Goal: Task Accomplishment & Management: Use online tool/utility

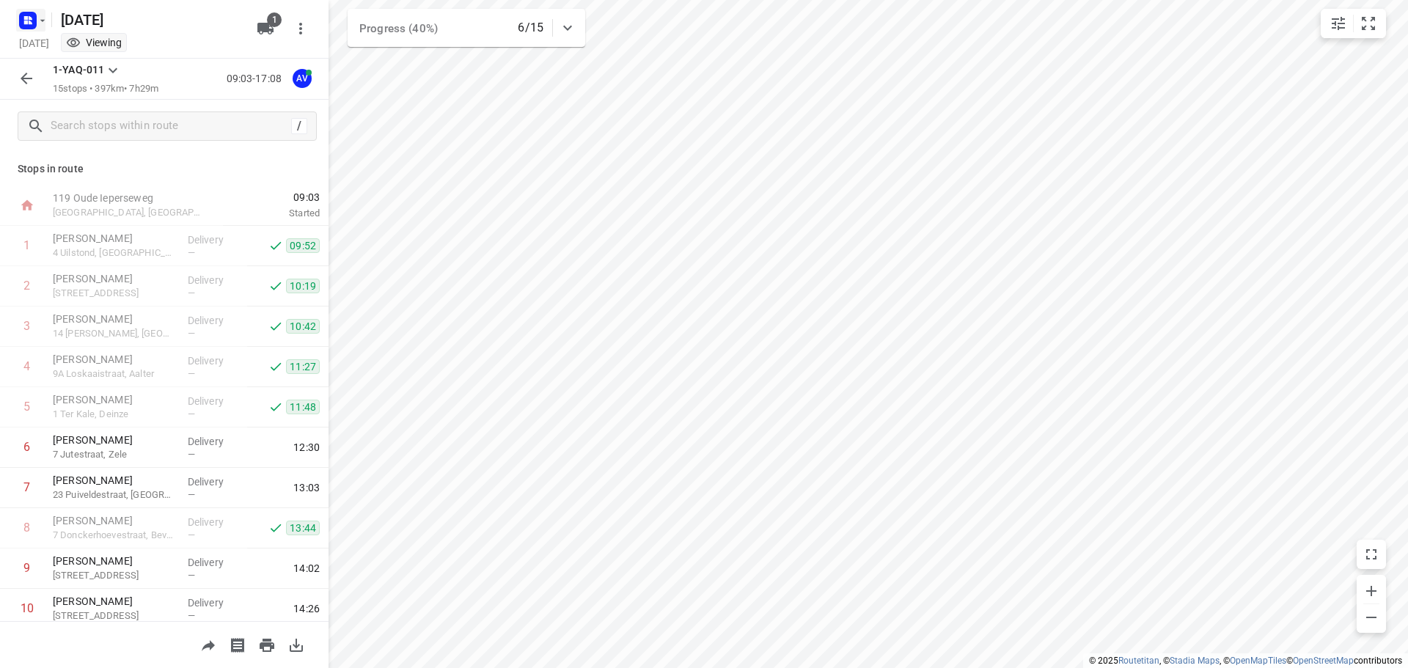
click at [29, 19] on icon "button" at bounding box center [31, 18] width 4 height 4
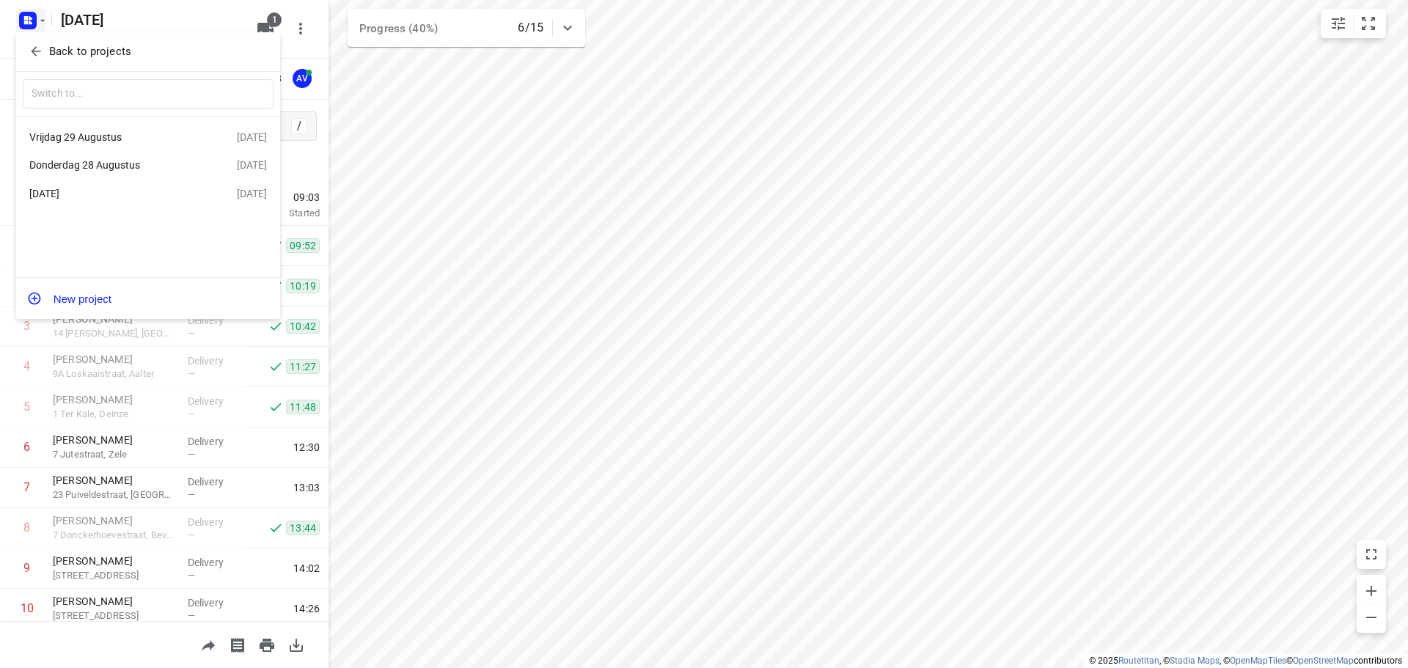
click at [107, 128] on div "Vrijdag 29 Augustus" at bounding box center [132, 137] width 207 height 18
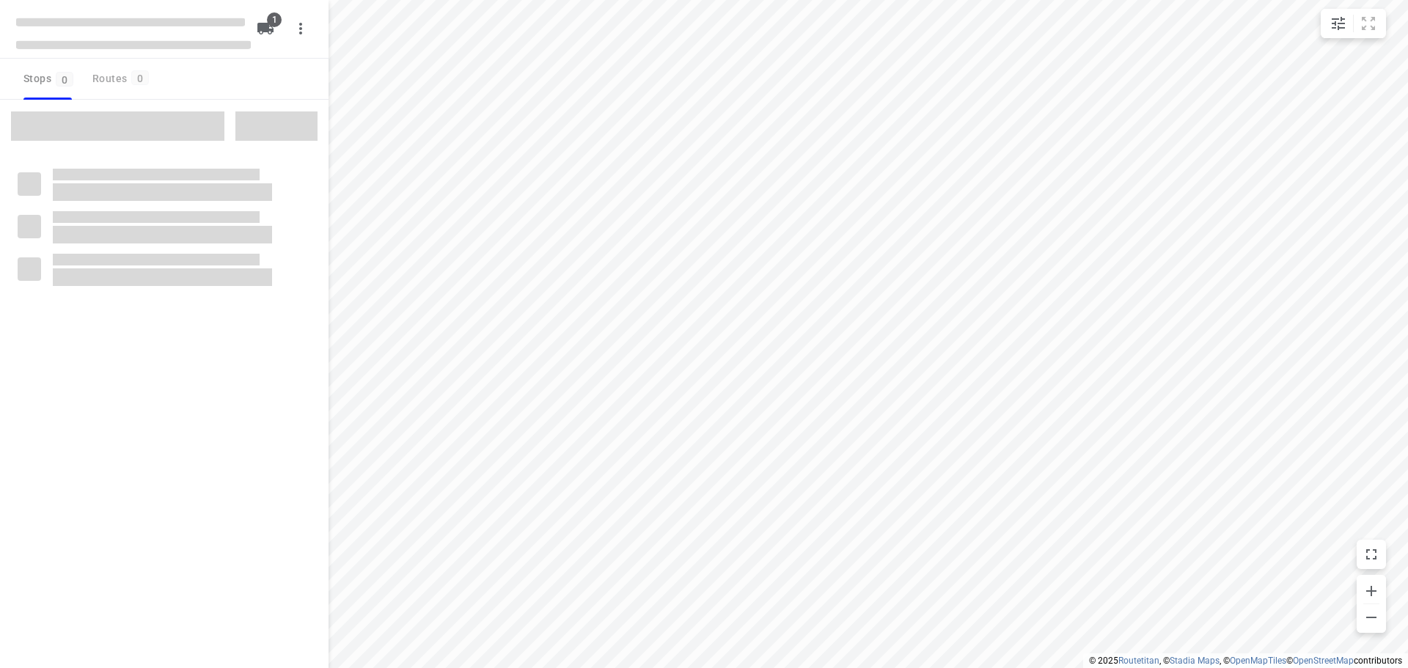
type input "distance"
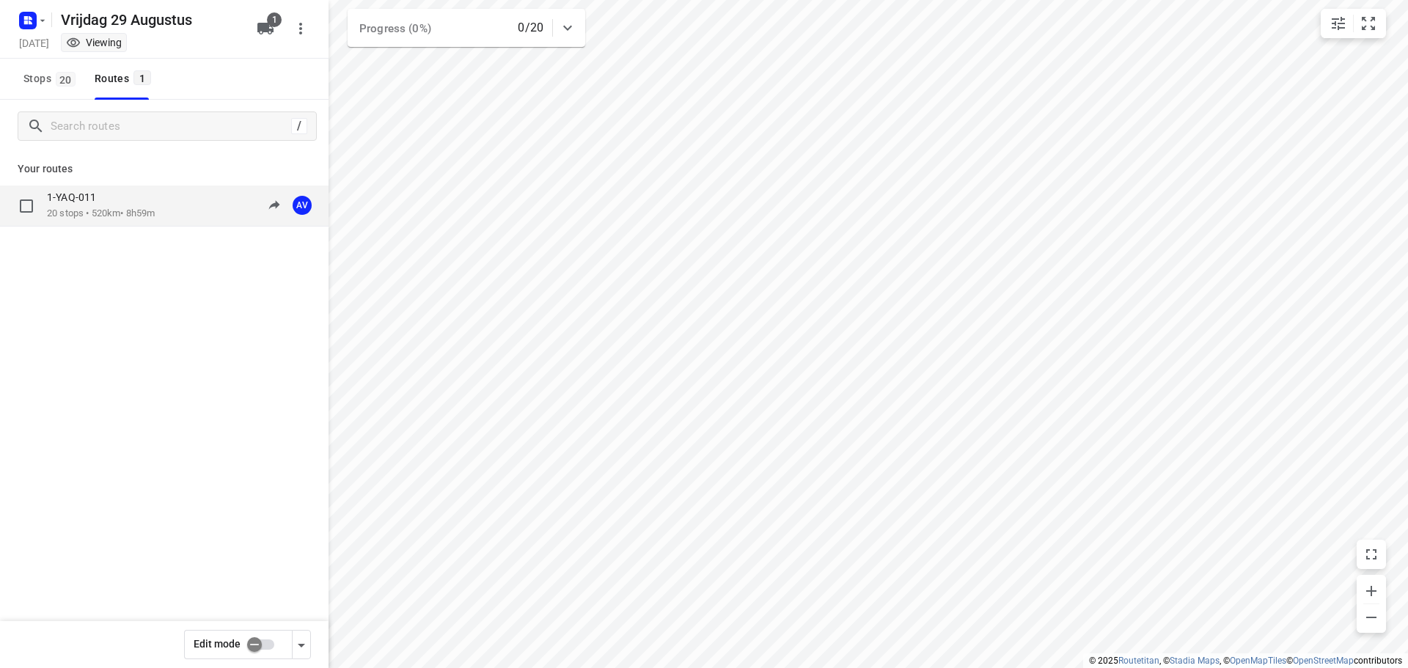
click at [167, 221] on div "1-YAQ-011 20 stops • 520km • 8h59m 09:00-17:59 AV" at bounding box center [164, 205] width 328 height 41
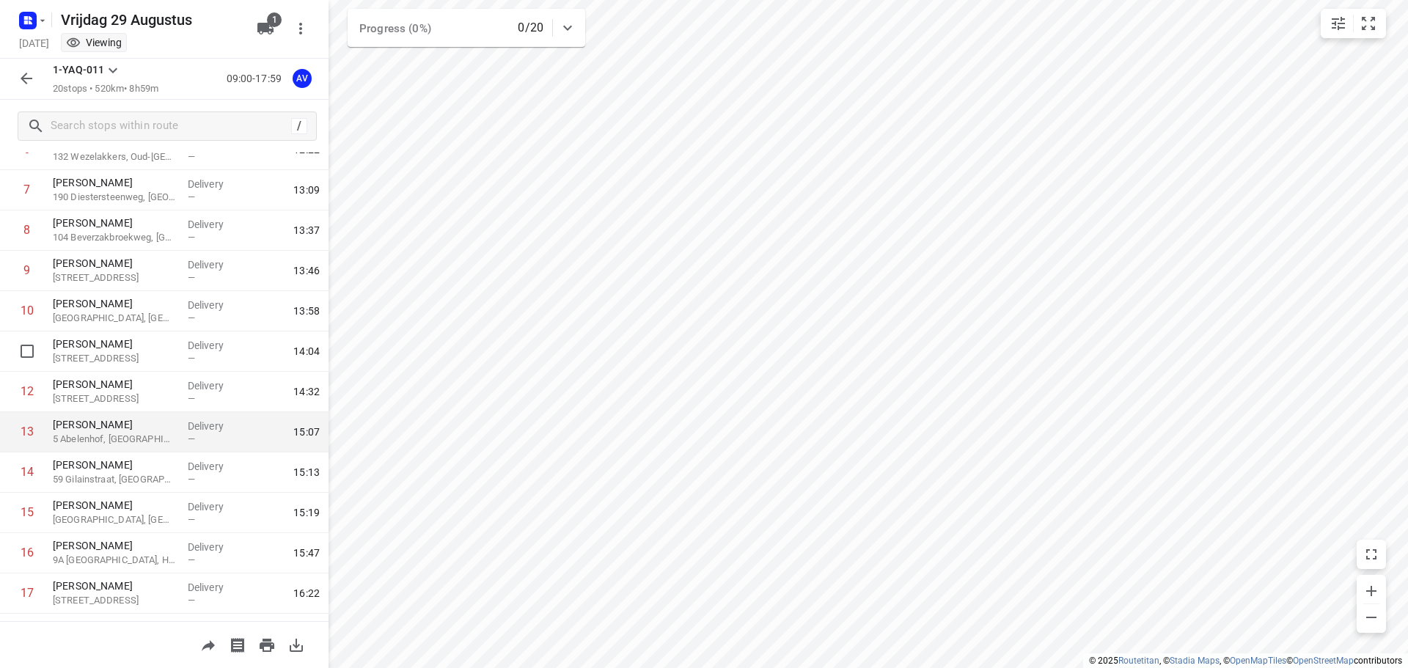
scroll to position [452, 0]
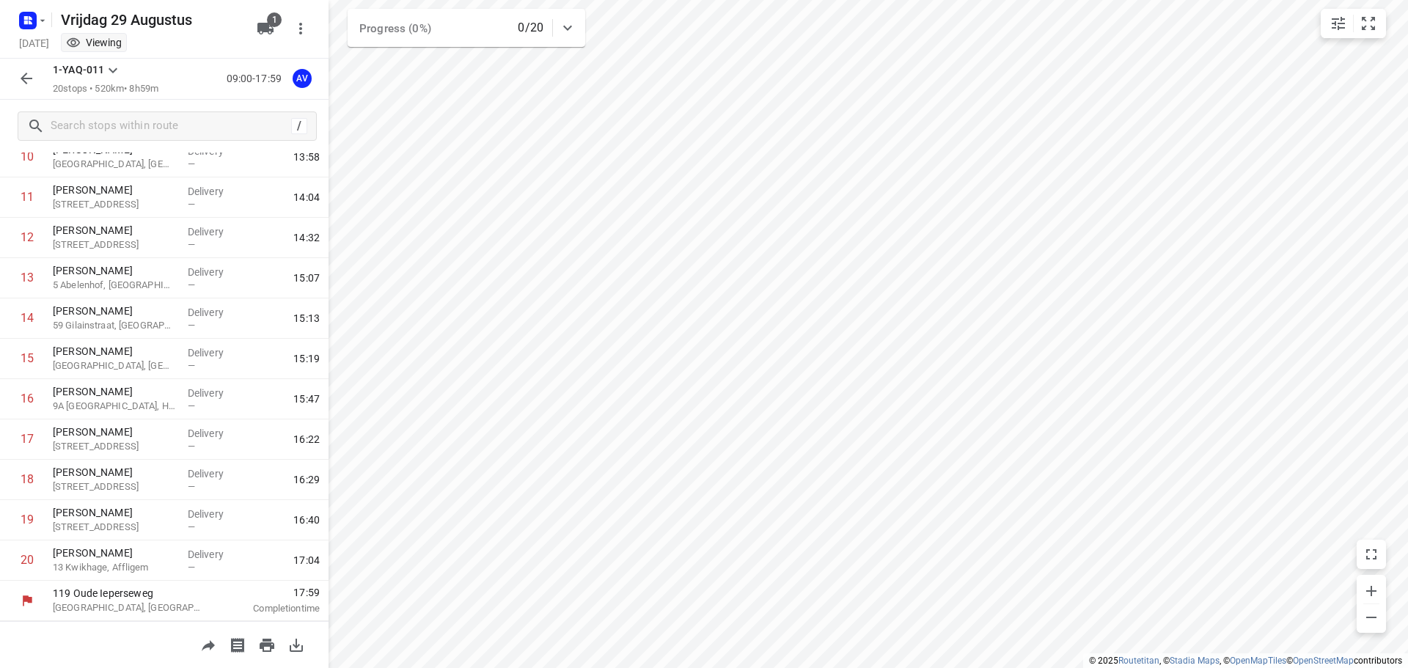
click at [27, 81] on icon "button" at bounding box center [27, 79] width 18 height 18
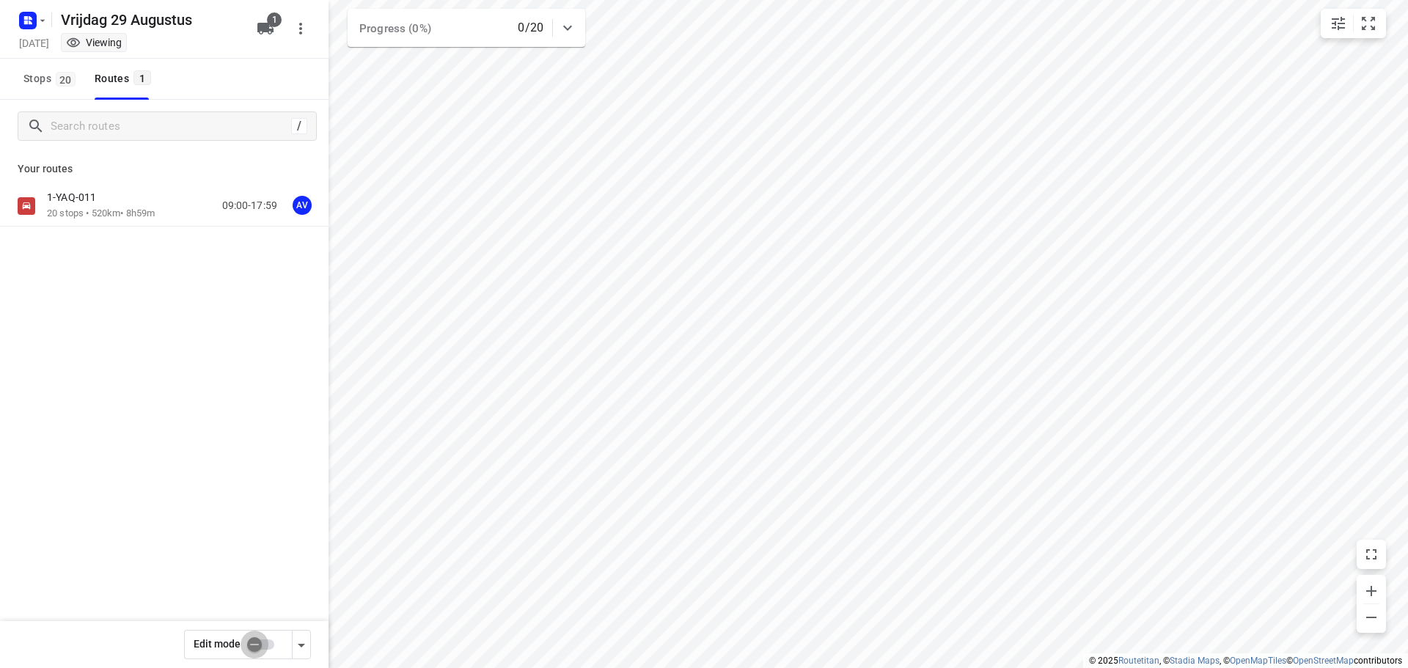
click at [265, 639] on input "checkbox" at bounding box center [255, 645] width 84 height 28
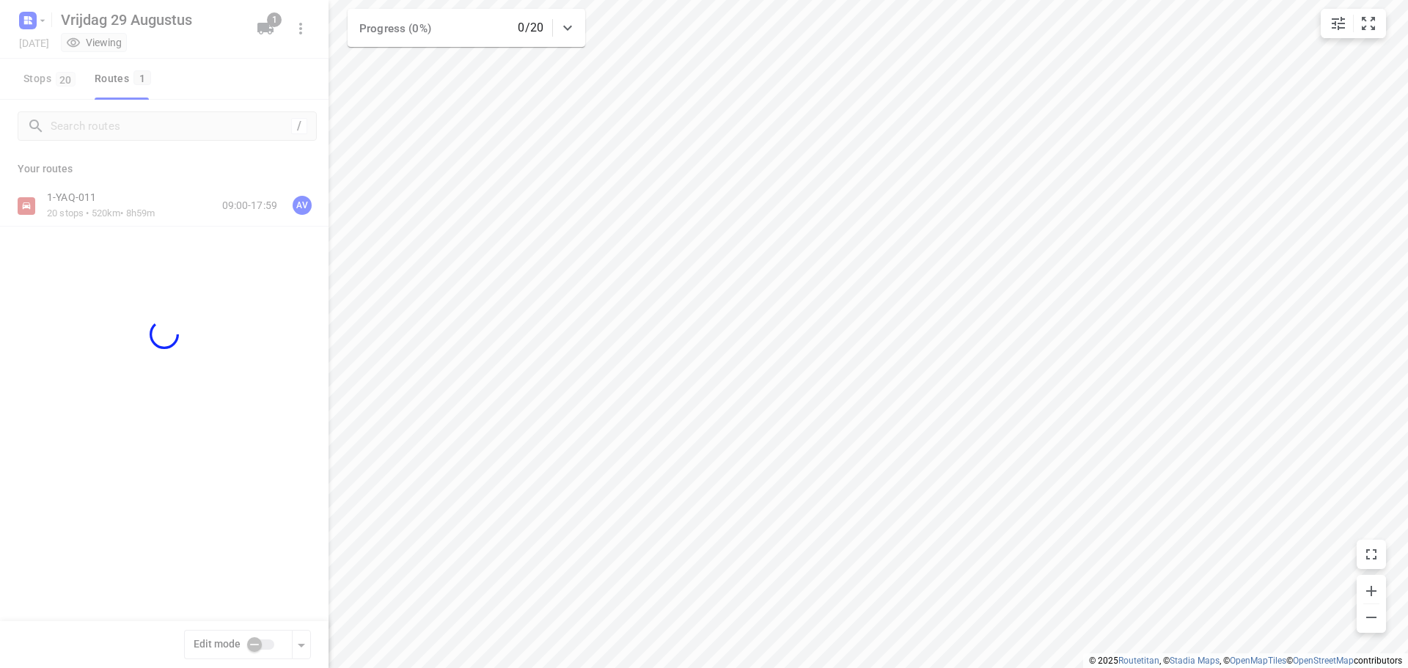
checkbox input "true"
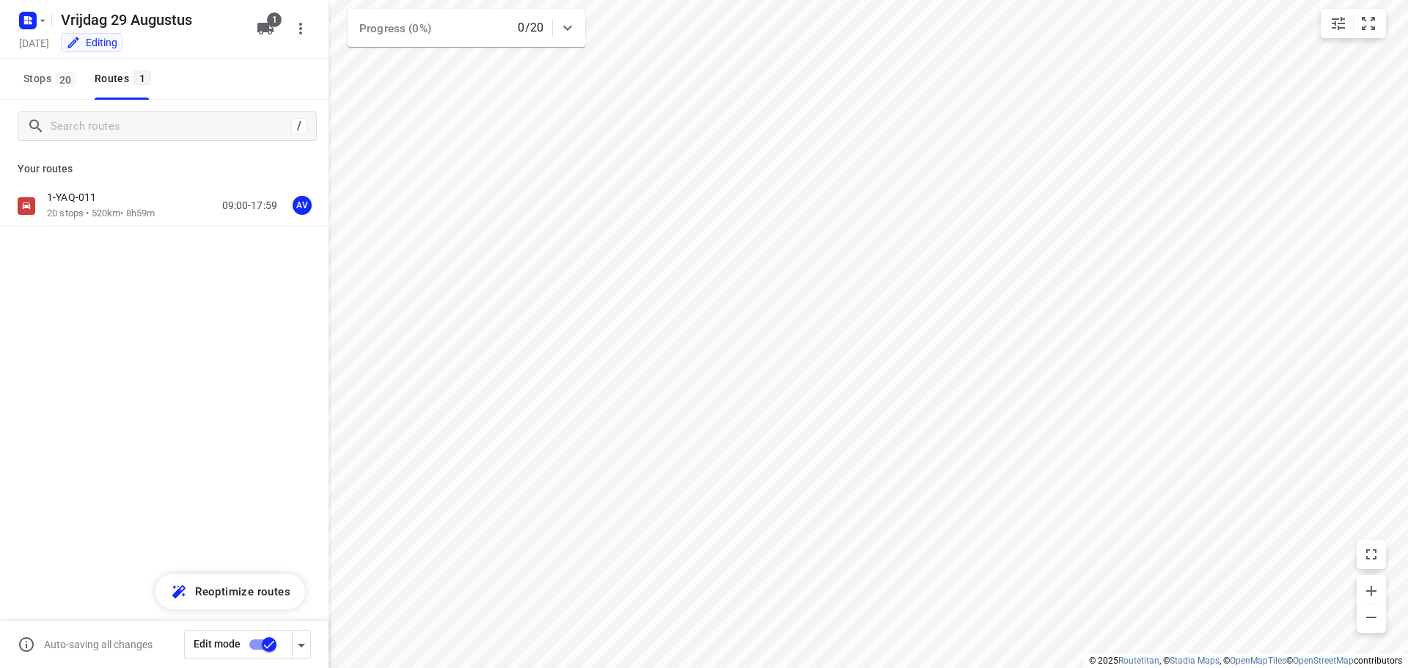
click at [169, 205] on div "1-YAQ-011 20 stops • 520km • 8h59m 09:00-17:59 AV" at bounding box center [188, 206] width 282 height 30
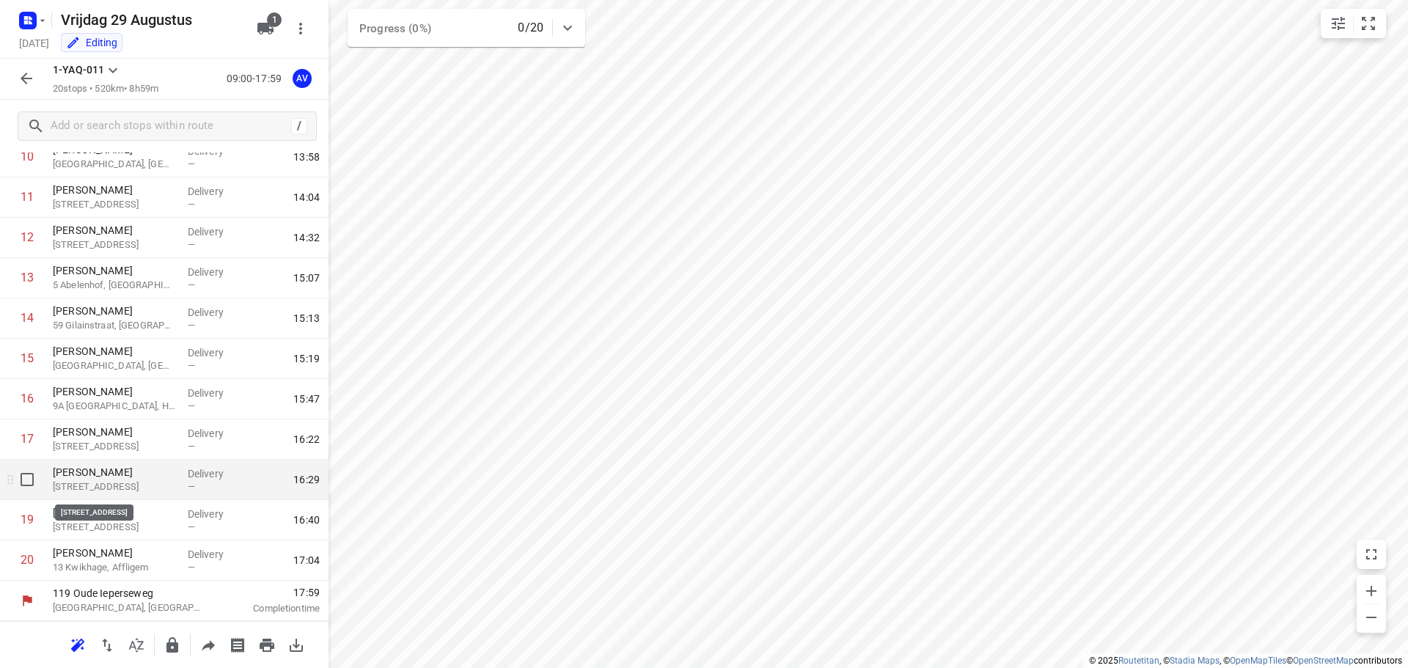
click at [102, 479] on p "[STREET_ADDRESS]" at bounding box center [114, 486] width 123 height 15
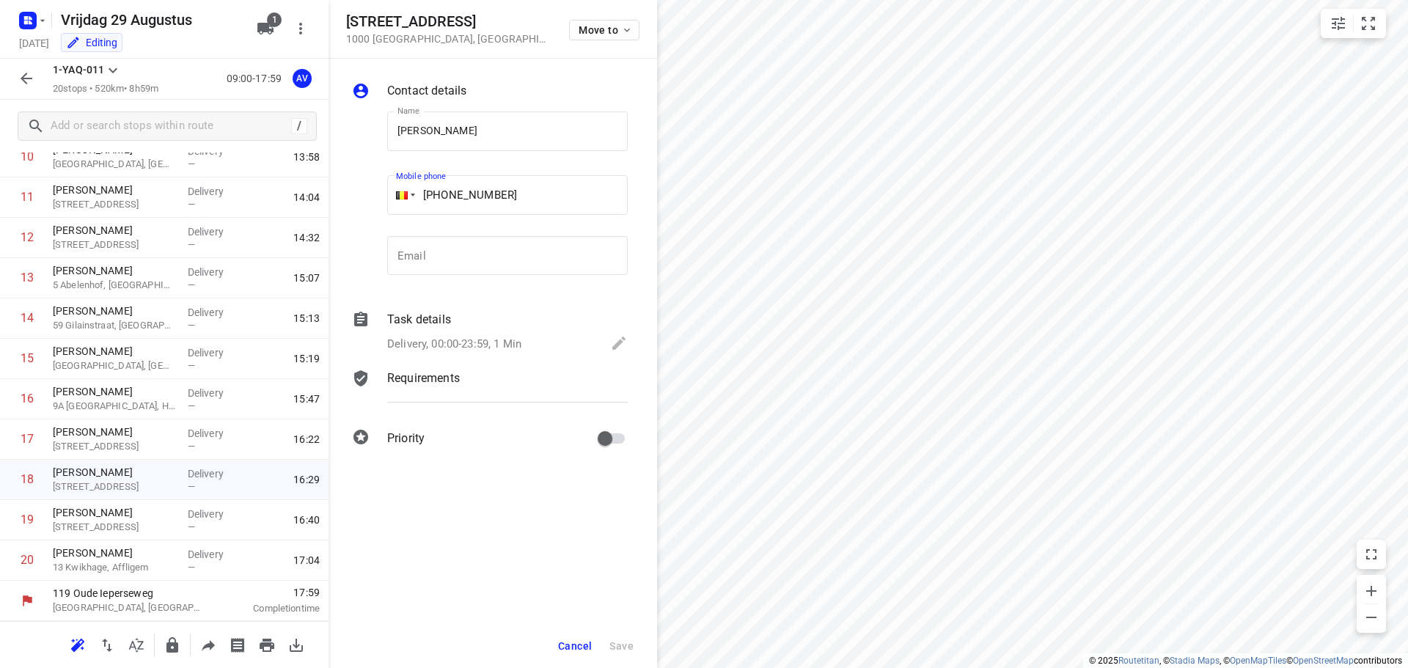
drag, startPoint x: 510, startPoint y: 191, endPoint x: 445, endPoint y: 196, distance: 65.5
click at [445, 196] on input "[PHONE_NUMBER]" at bounding box center [507, 195] width 240 height 40
paste input "25040110"
type input "[PHONE_NUMBER]"
click at [625, 644] on span "Save" at bounding box center [621, 646] width 24 height 12
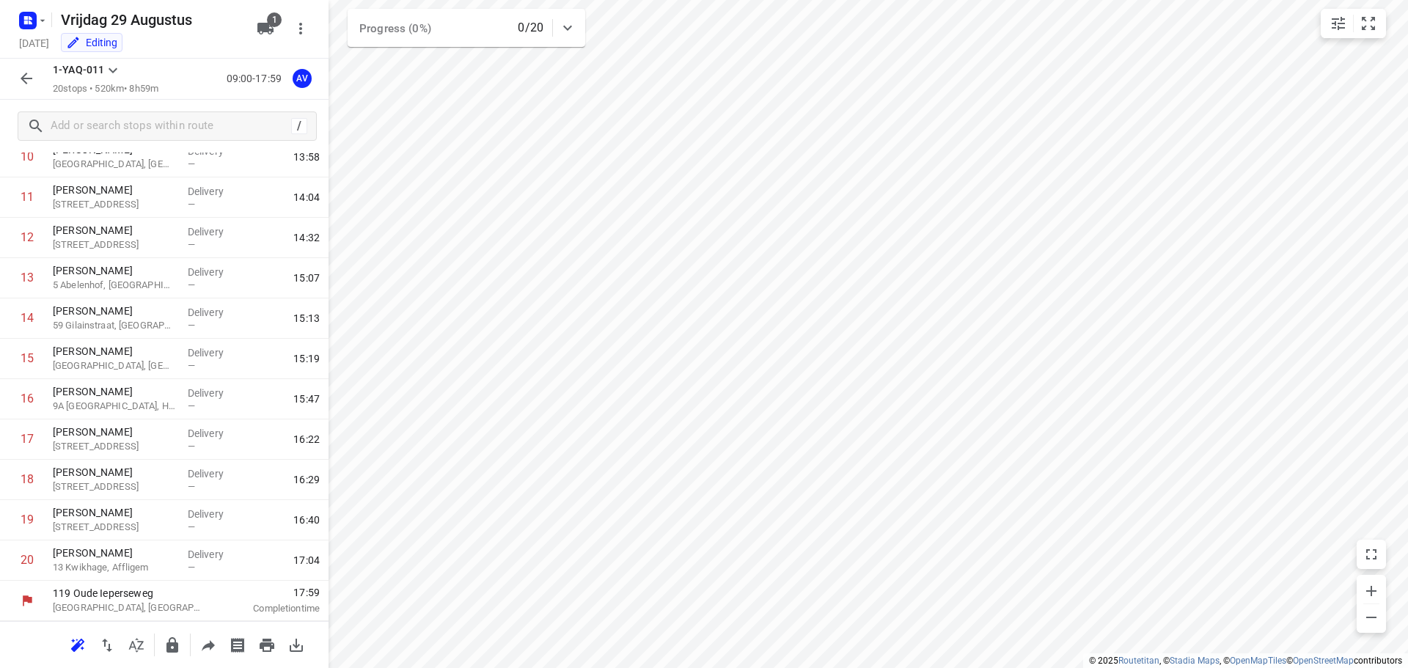
click at [29, 81] on icon "button" at bounding box center [27, 79] width 18 height 18
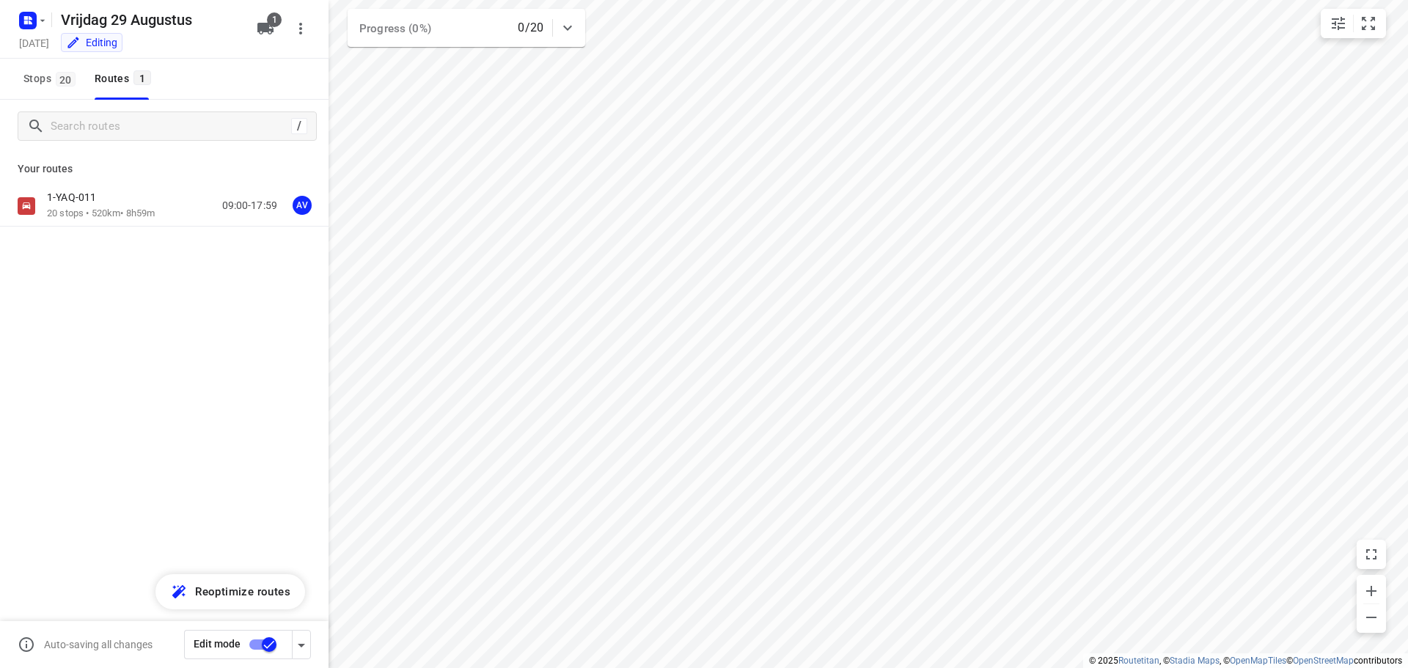
click at [259, 642] on input "checkbox" at bounding box center [269, 645] width 84 height 28
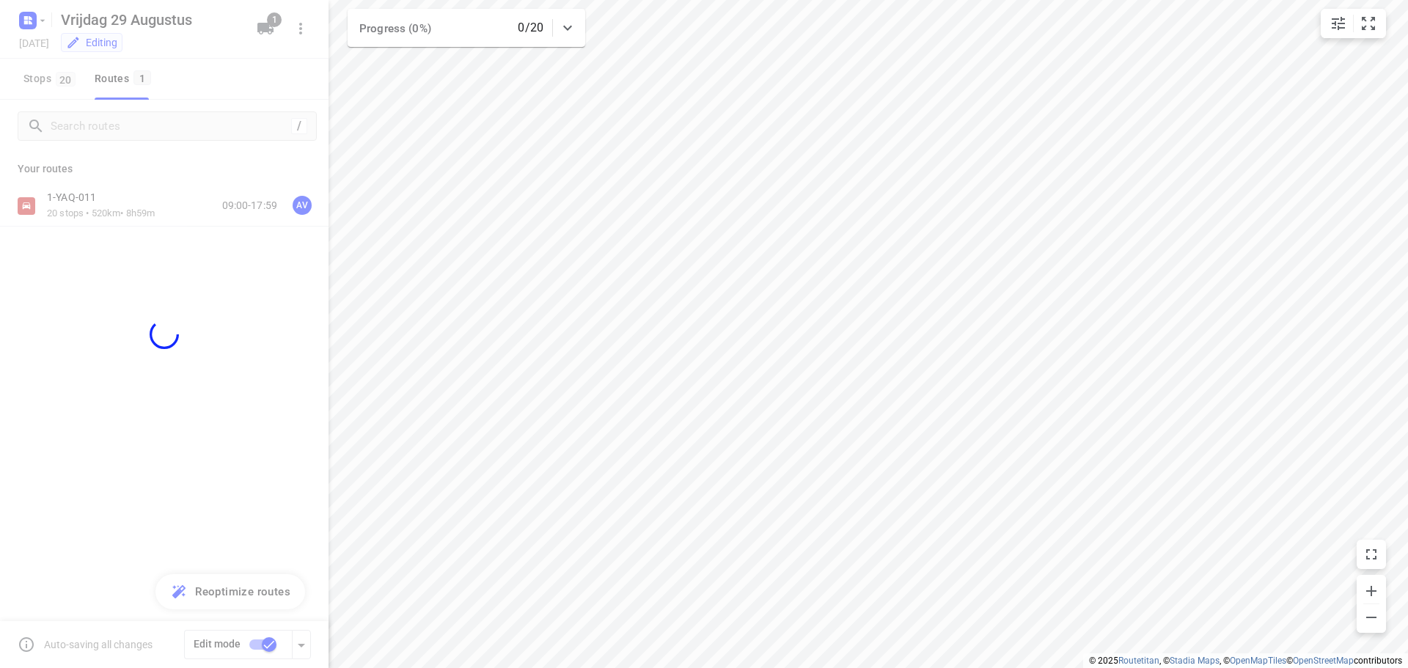
checkbox input "false"
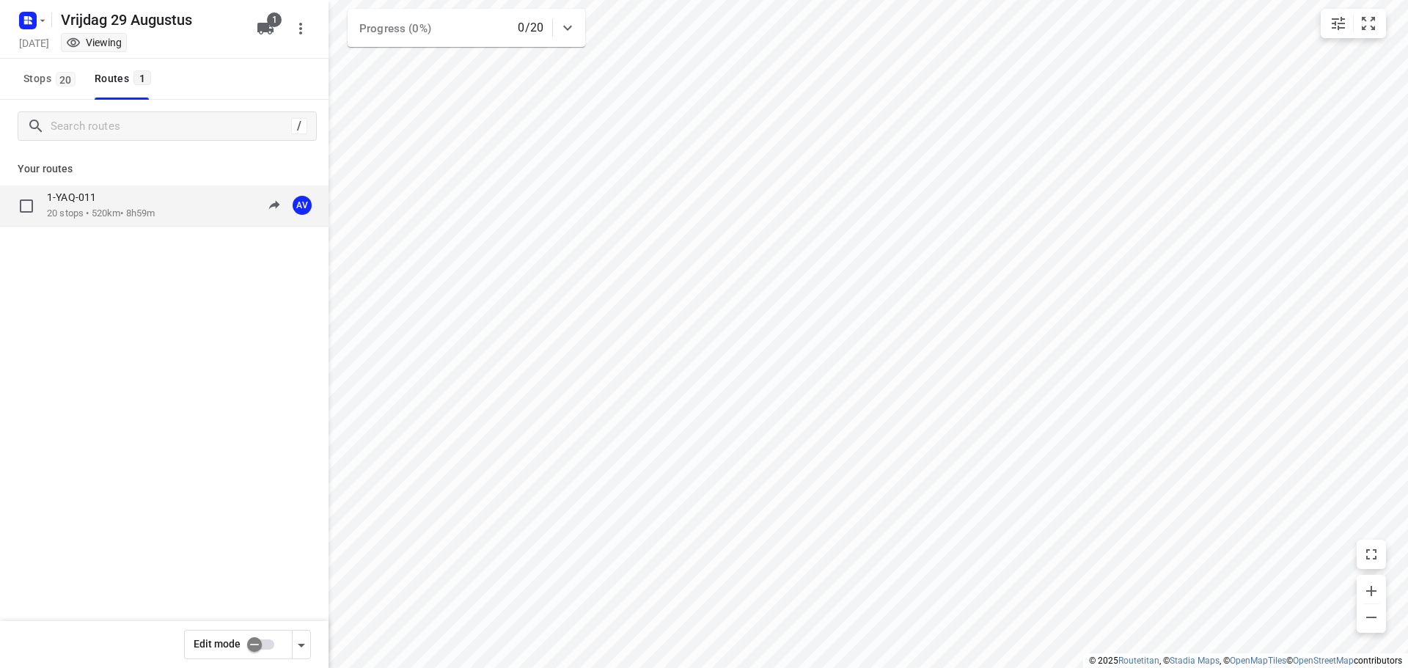
click at [173, 205] on div "1-YAQ-011 20 stops • 520km • 8h59m 09:00-17:59 AV" at bounding box center [188, 206] width 282 height 30
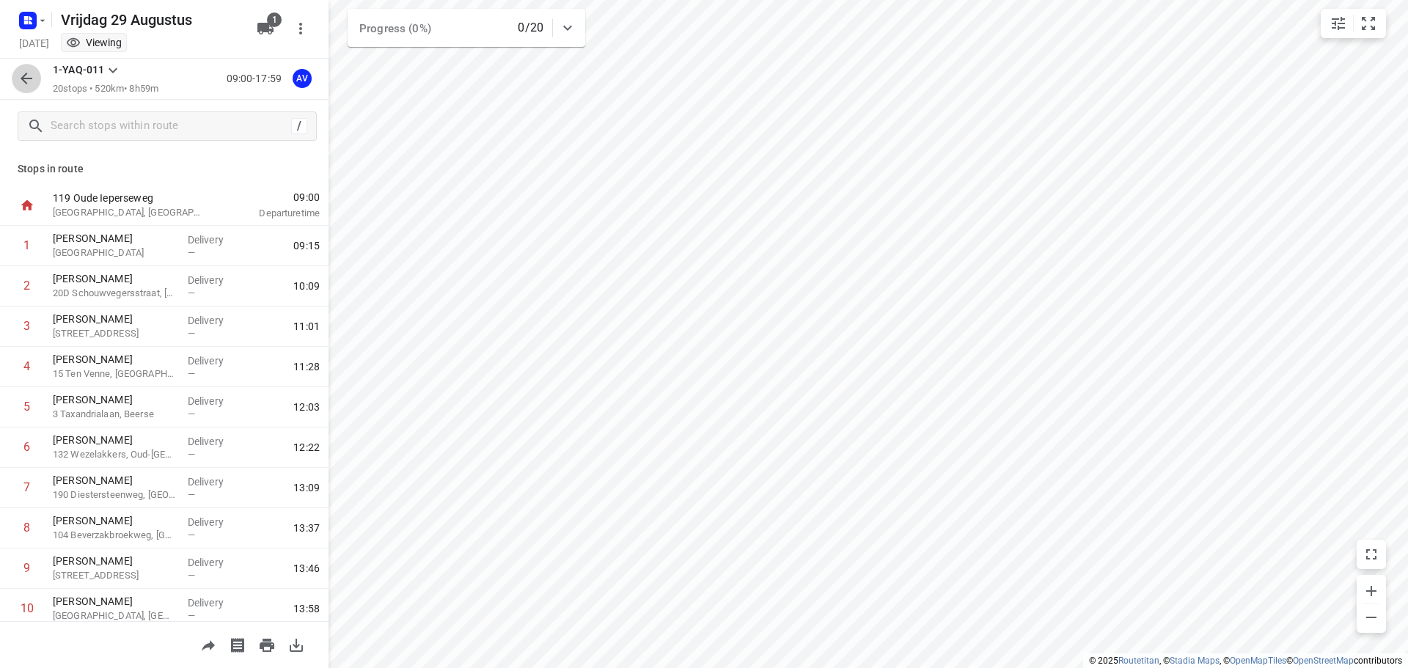
click at [19, 79] on icon "button" at bounding box center [27, 79] width 18 height 18
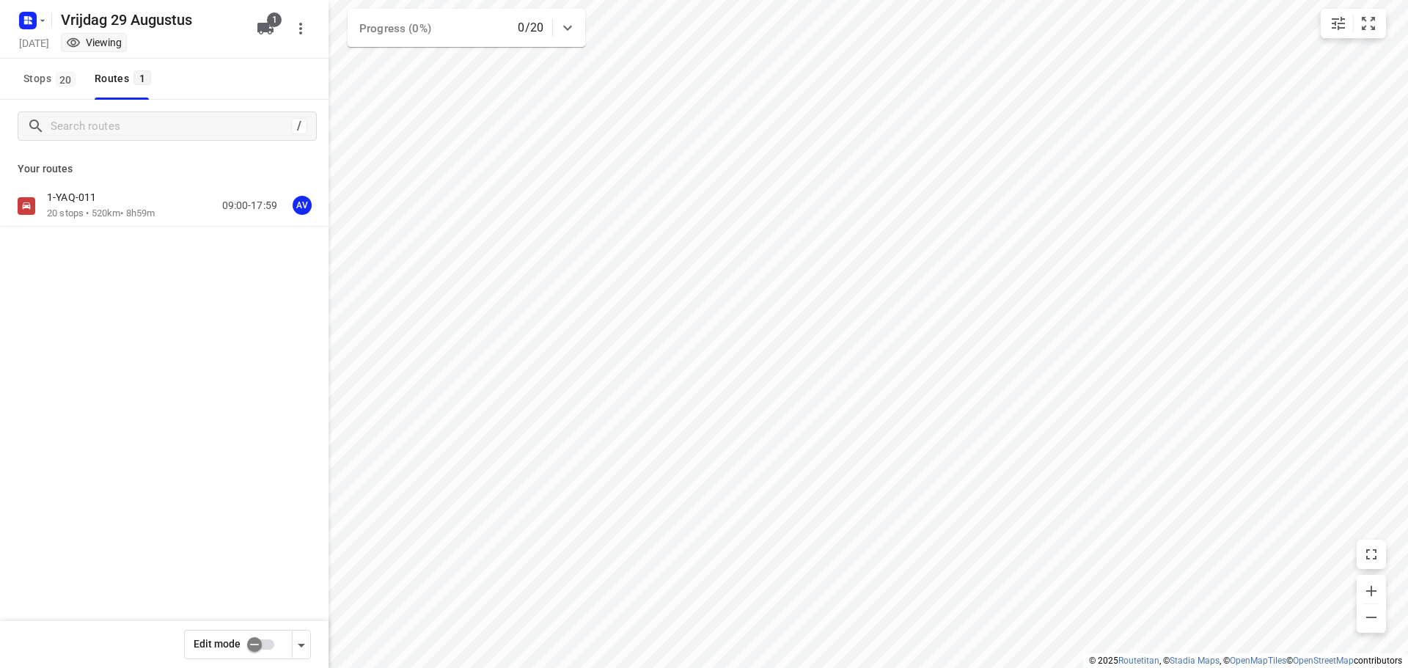
click at [266, 642] on input "checkbox" at bounding box center [255, 645] width 84 height 28
checkbox input "true"
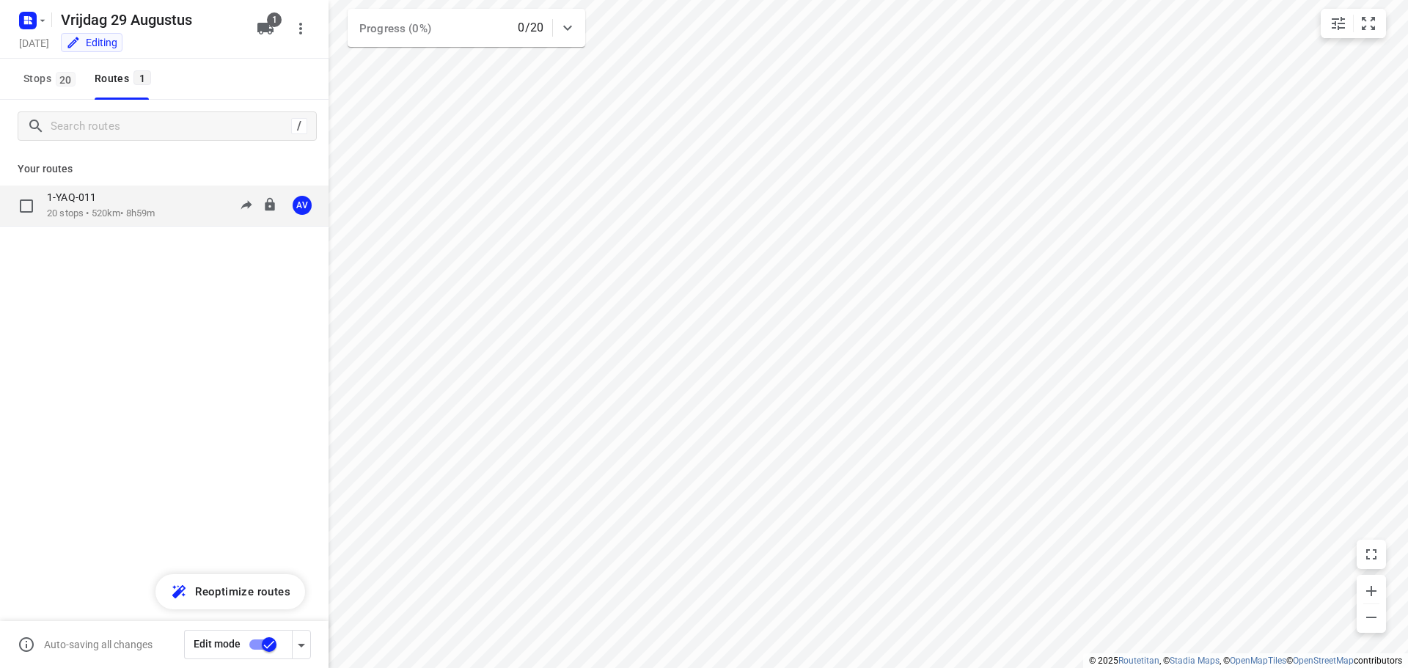
click at [169, 201] on div "1-YAQ-011 20 stops • 520km • 8h59m 09:00-17:59 AV" at bounding box center [188, 206] width 282 height 30
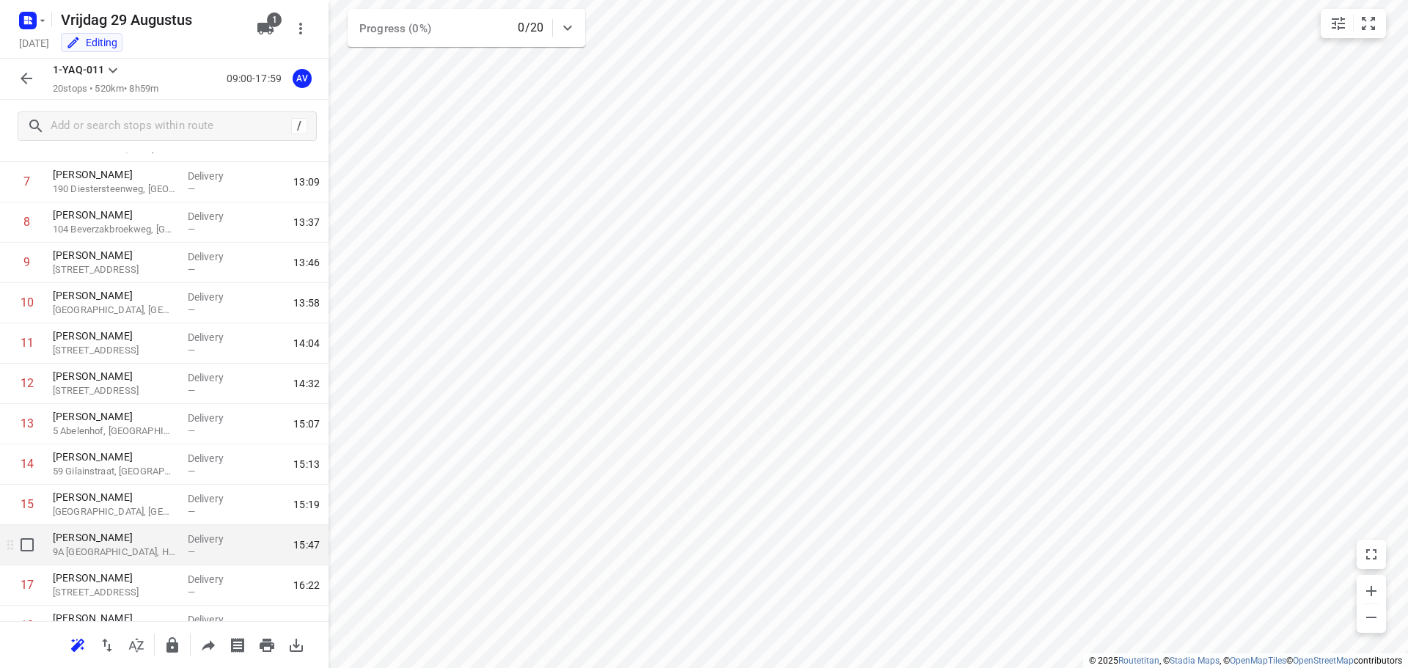
scroll to position [367, 0]
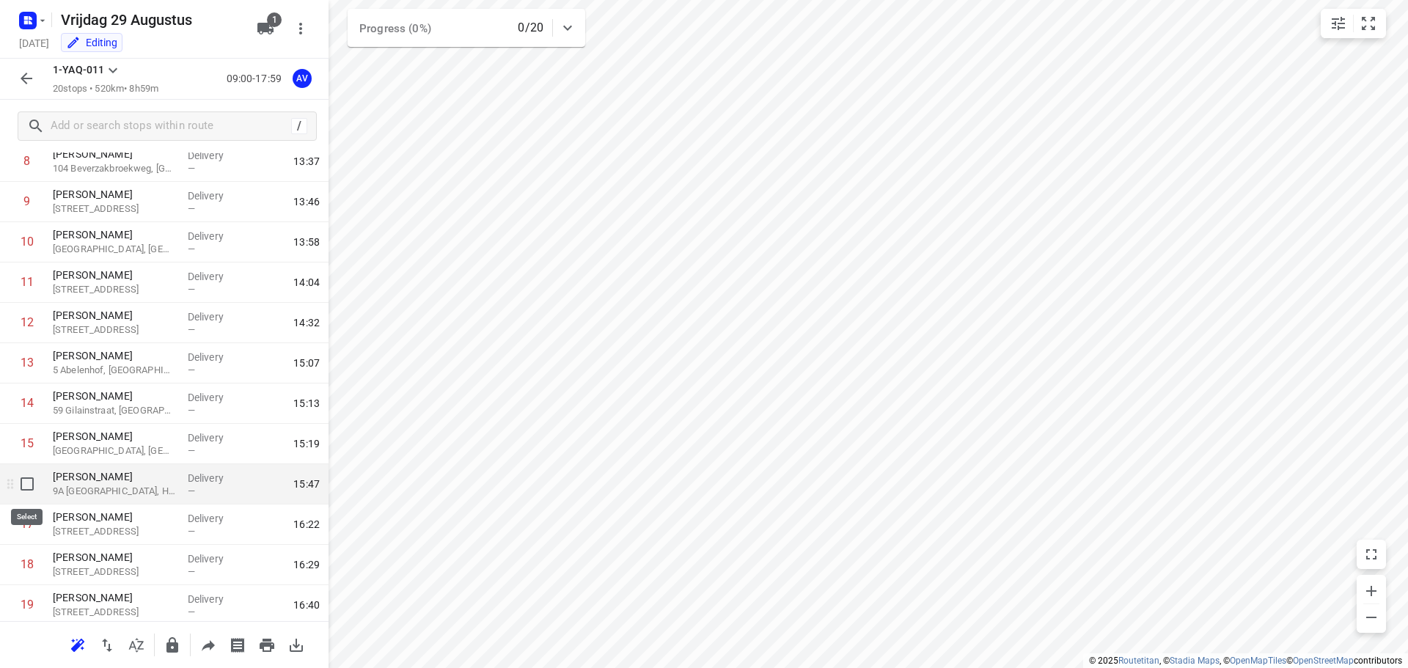
click at [23, 481] on input "checkbox" at bounding box center [26, 483] width 29 height 29
checkbox input "true"
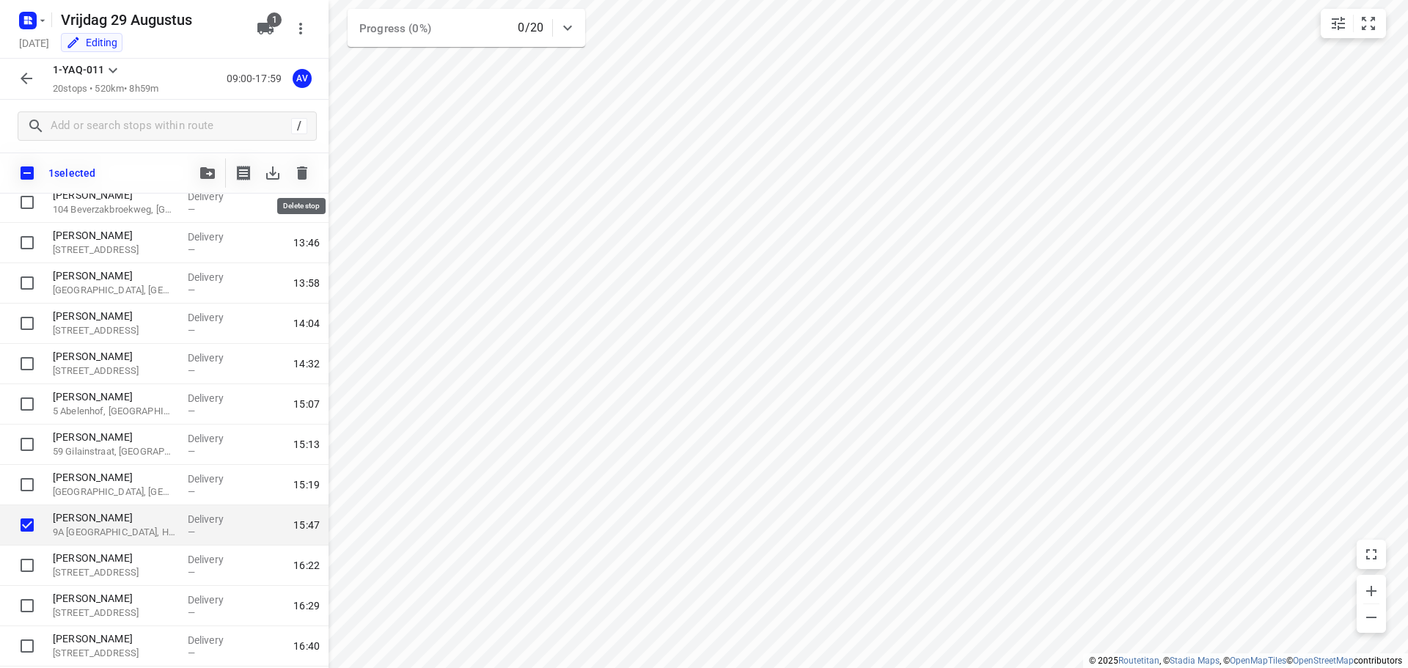
click at [304, 171] on icon "button" at bounding box center [302, 172] width 10 height 13
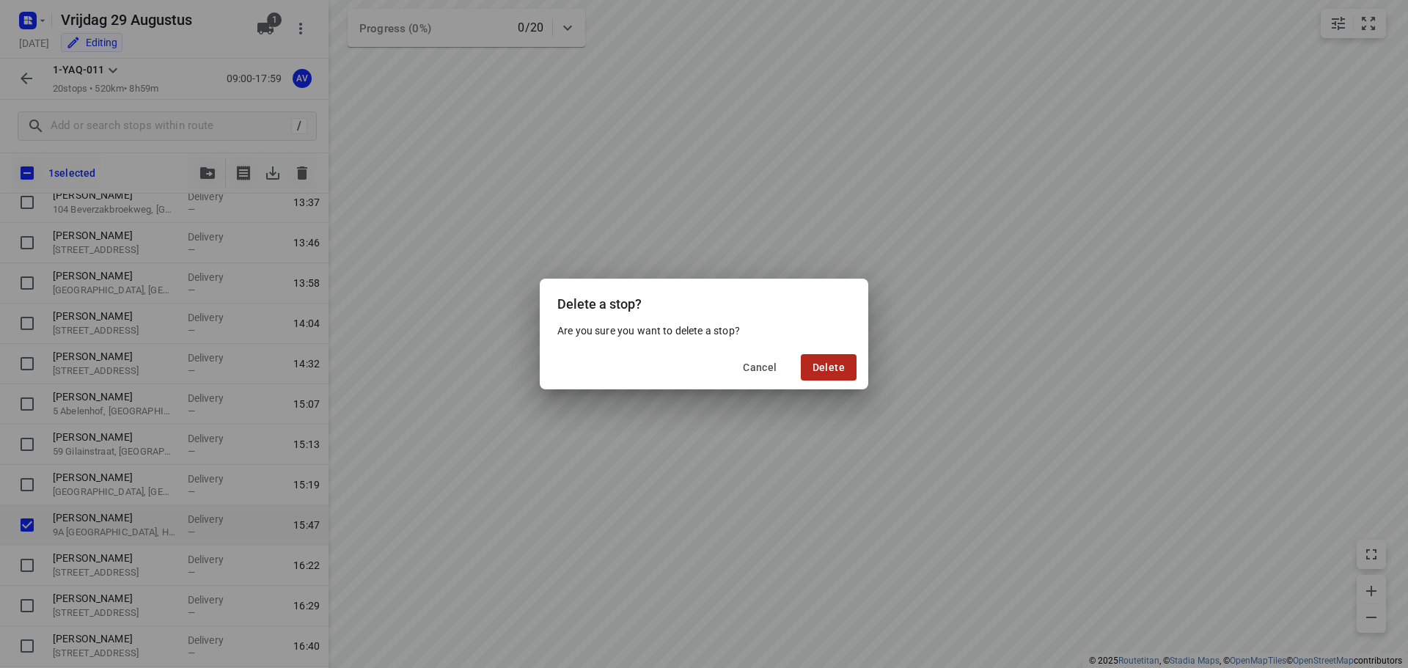
click at [826, 364] on span "Delete" at bounding box center [828, 367] width 32 height 12
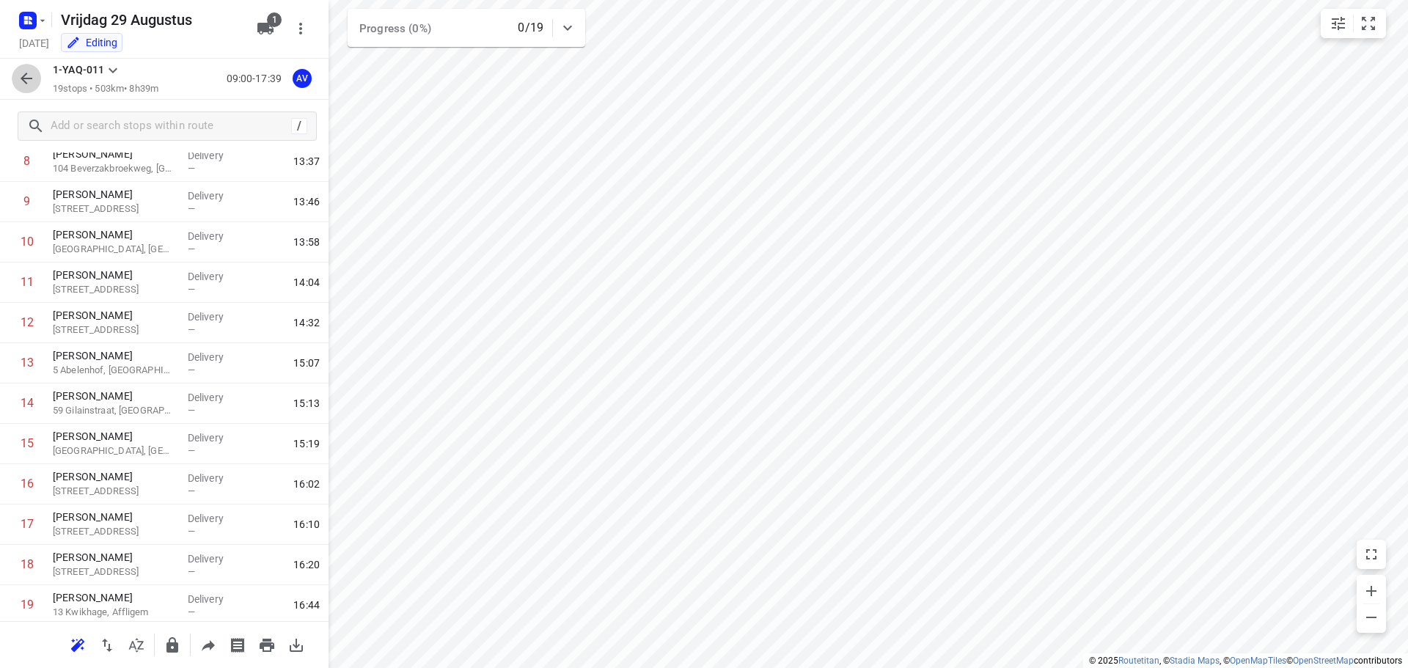
click at [25, 78] on icon "button" at bounding box center [27, 79] width 18 height 18
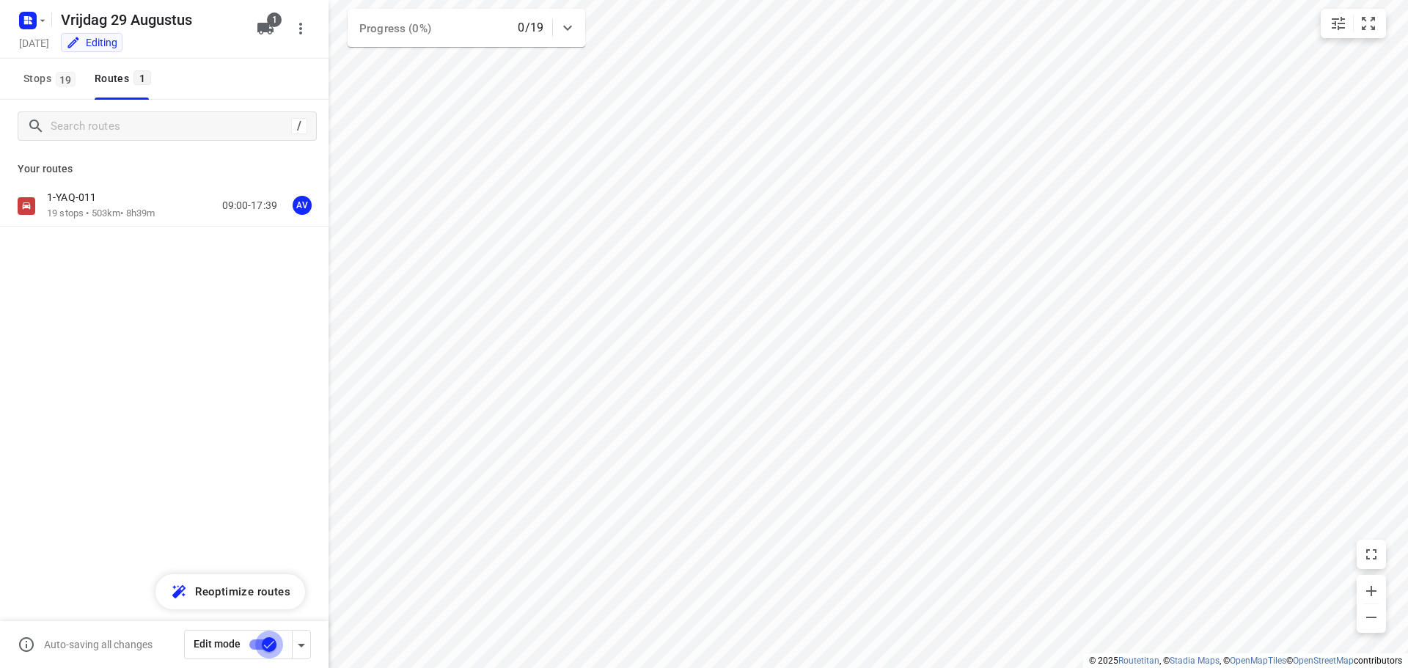
click at [257, 642] on input "checkbox" at bounding box center [269, 645] width 84 height 28
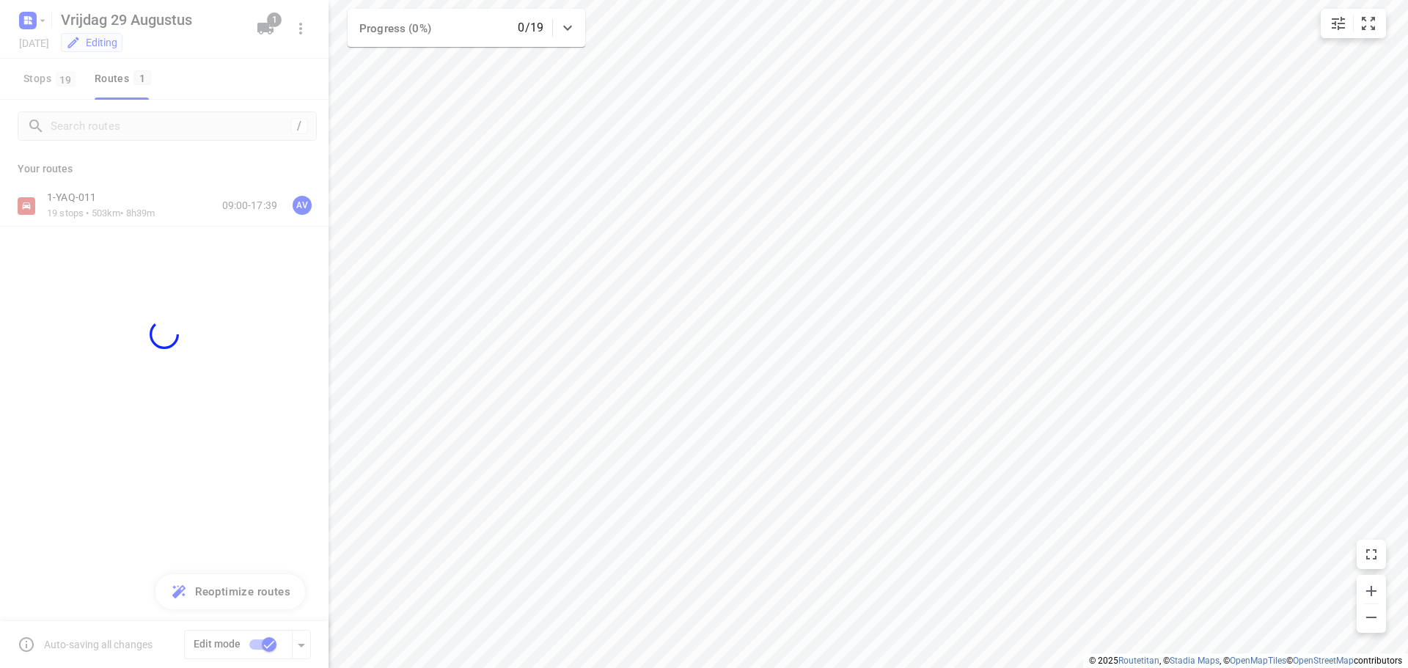
checkbox input "false"
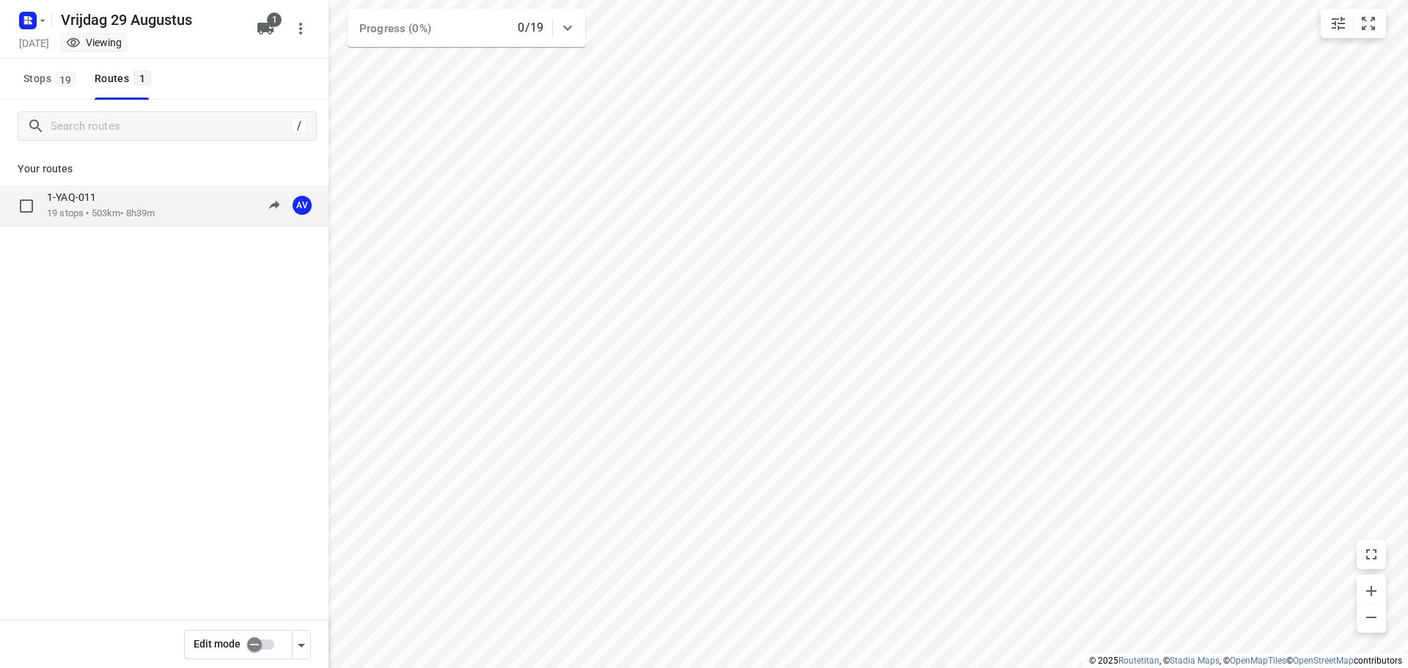
click at [176, 205] on div "1-YAQ-011 19 stops • 503km • 8h39m 09:00-17:39 AV" at bounding box center [188, 206] width 282 height 30
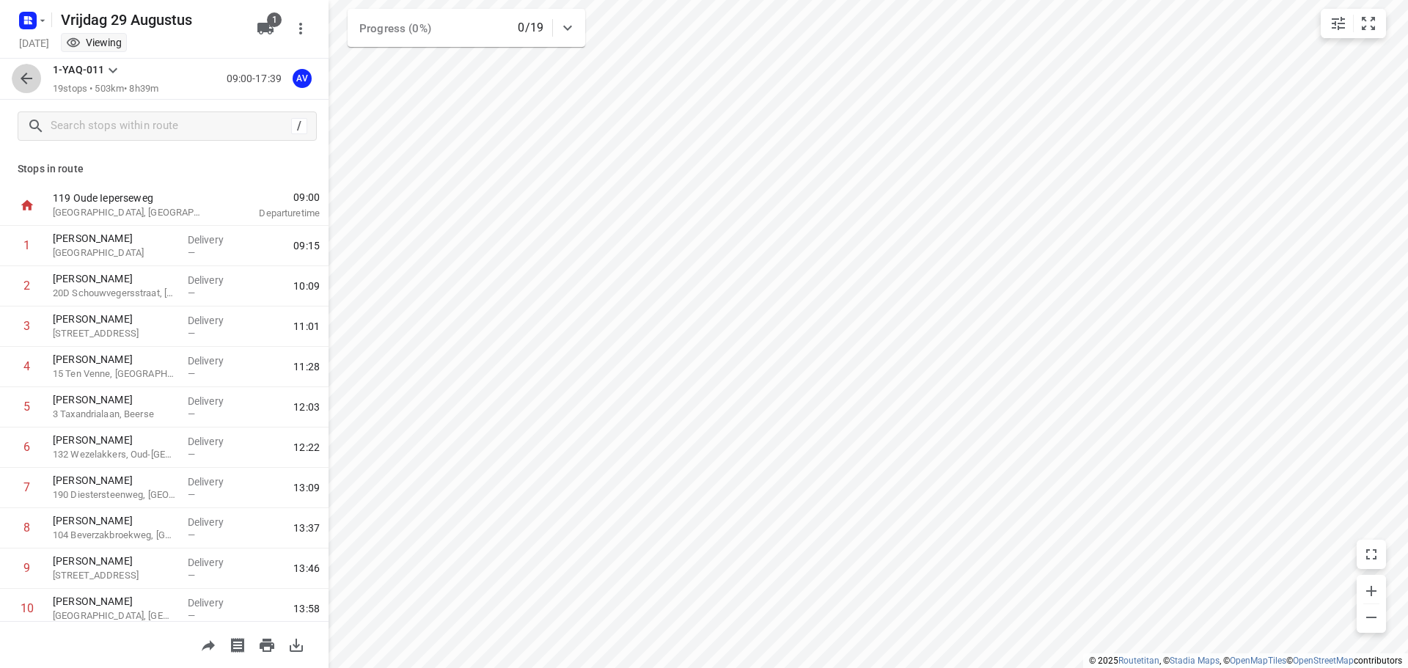
click at [34, 77] on icon "button" at bounding box center [27, 79] width 18 height 18
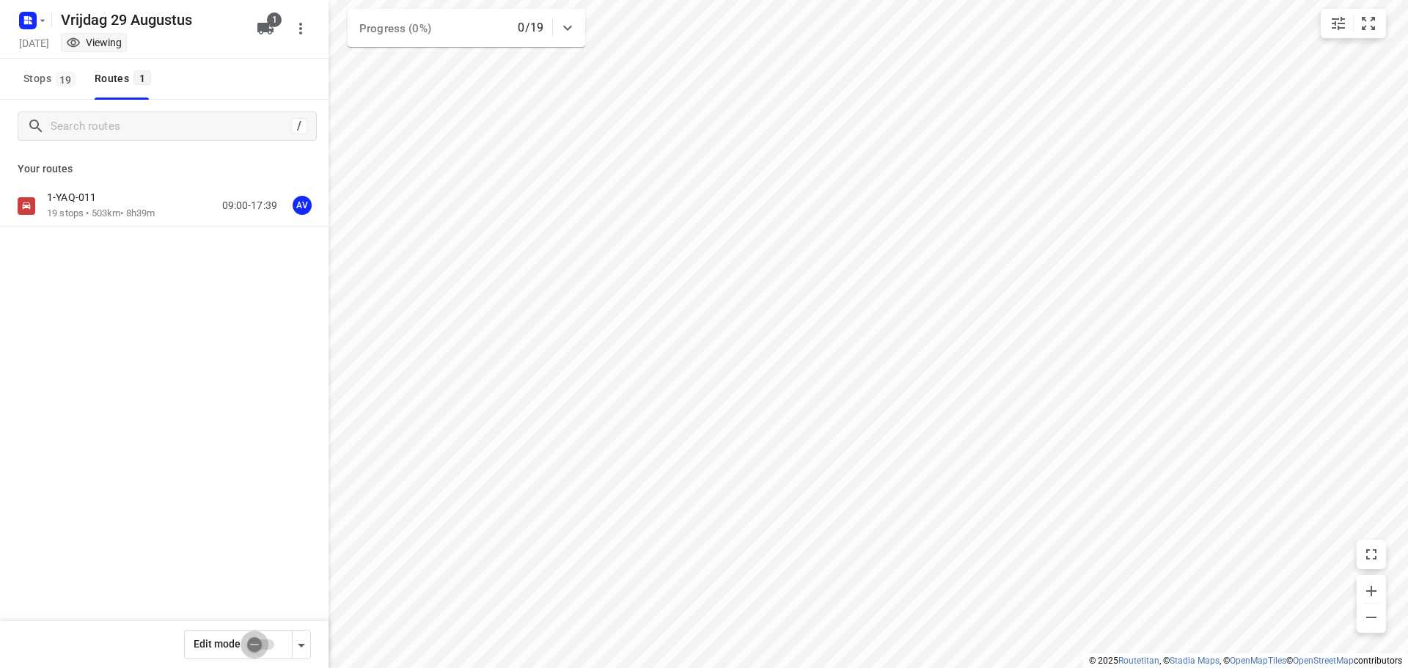
click at [268, 643] on input "checkbox" at bounding box center [255, 645] width 84 height 28
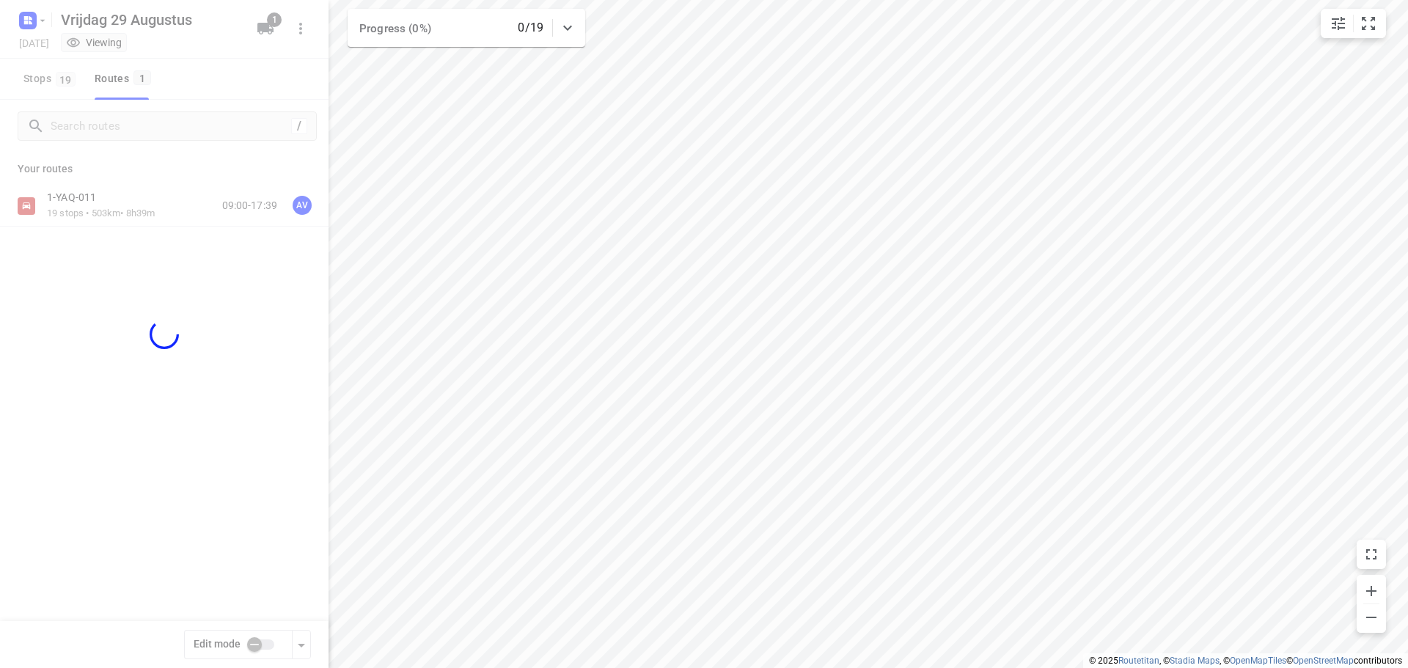
checkbox input "true"
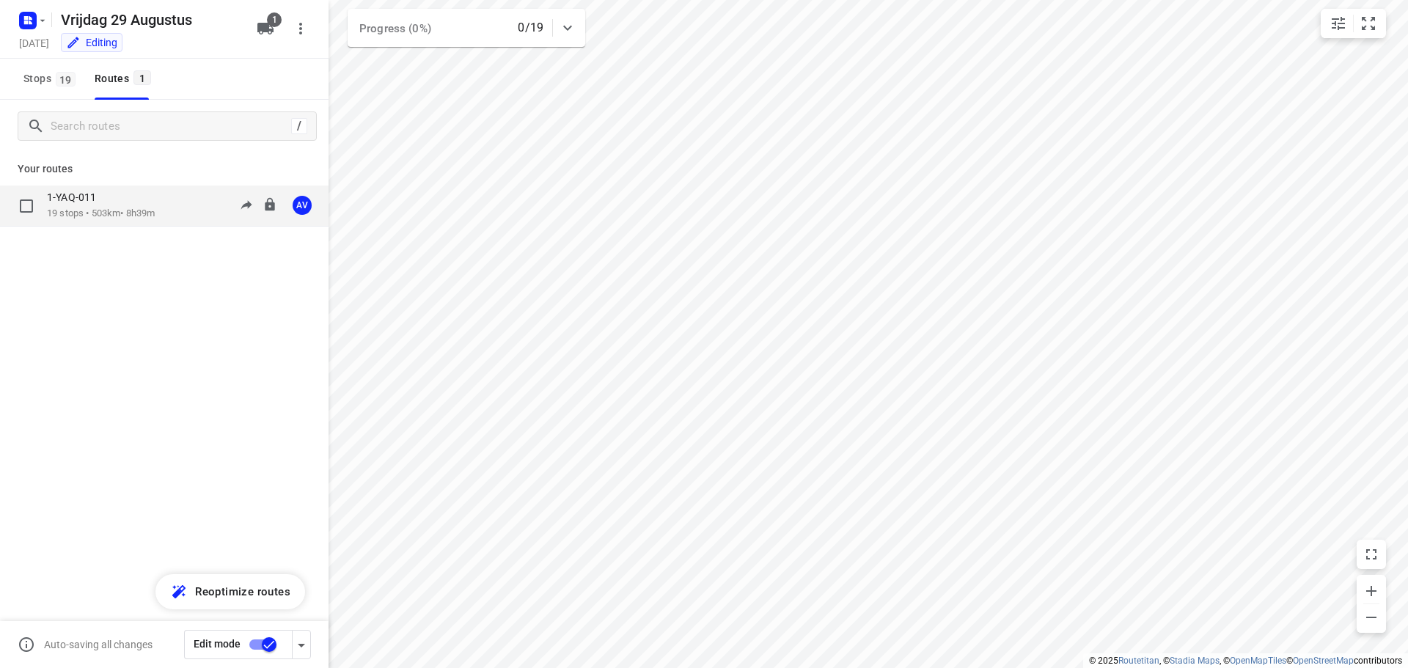
click at [141, 214] on p "19 stops • 503km • 8h39m" at bounding box center [101, 214] width 108 height 14
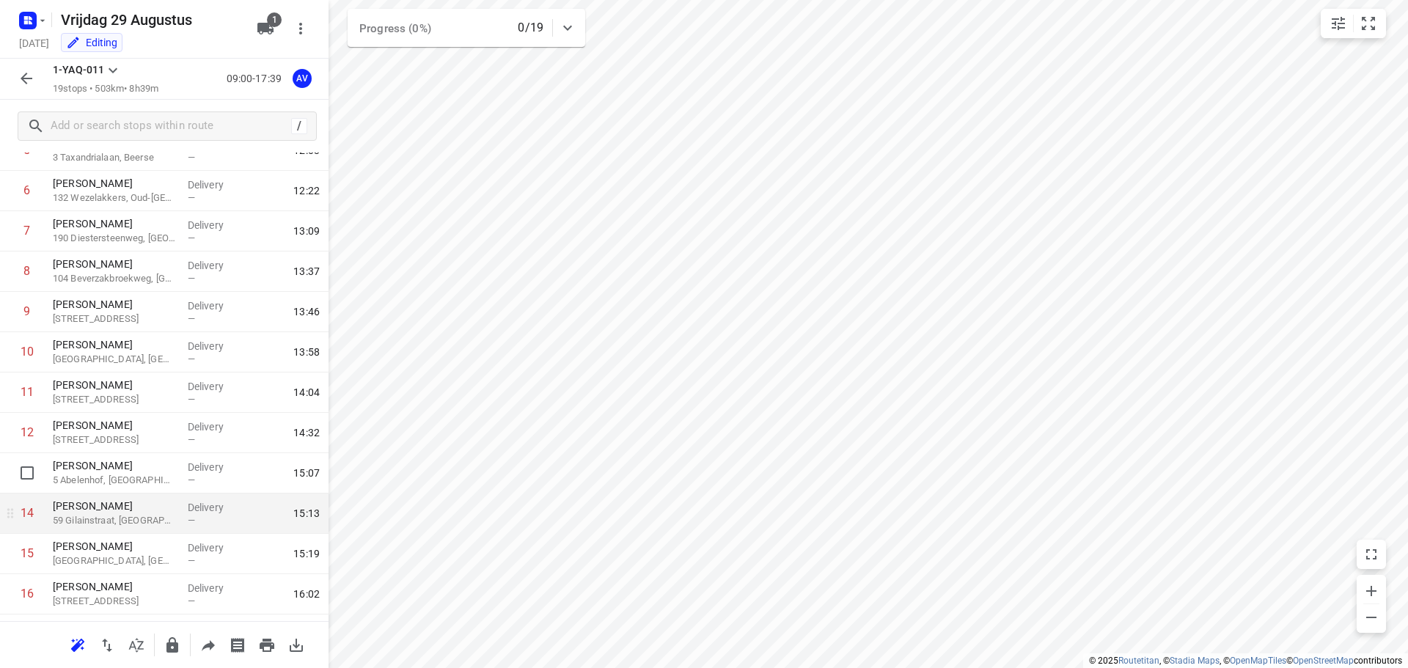
scroll to position [293, 0]
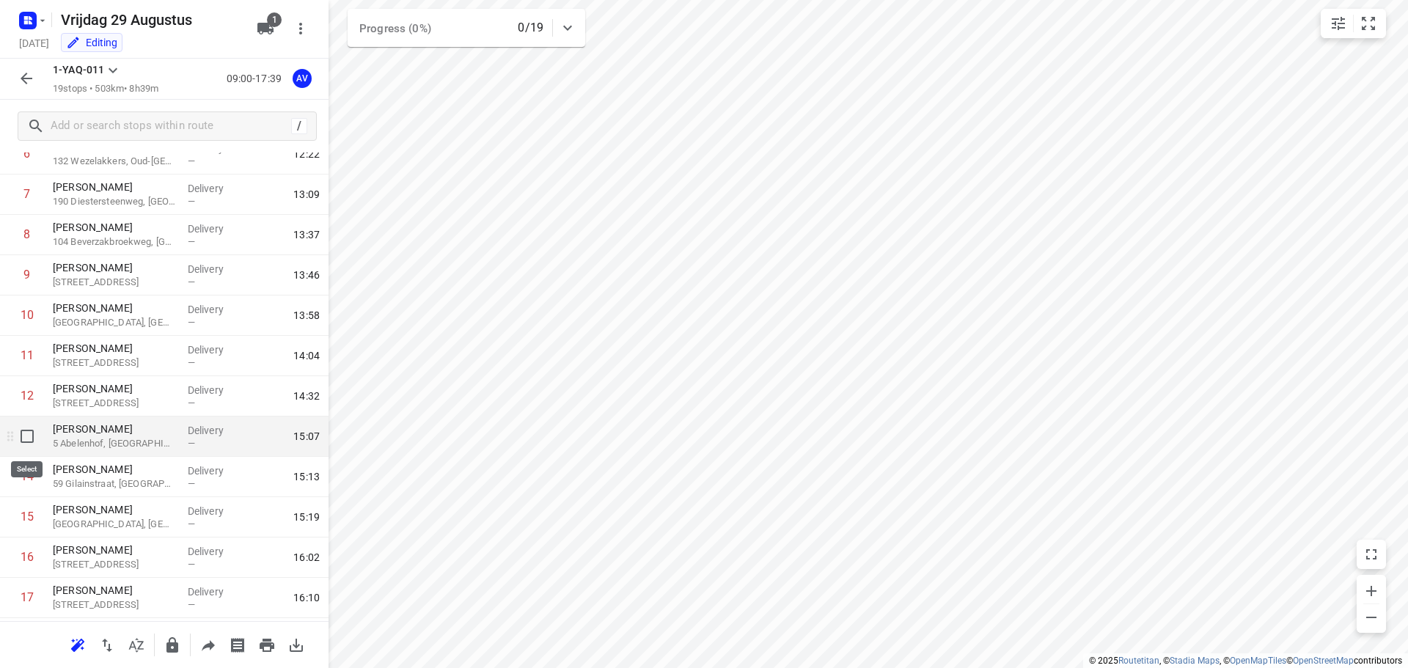
click at [26, 434] on input "checkbox" at bounding box center [26, 436] width 29 height 29
checkbox input "true"
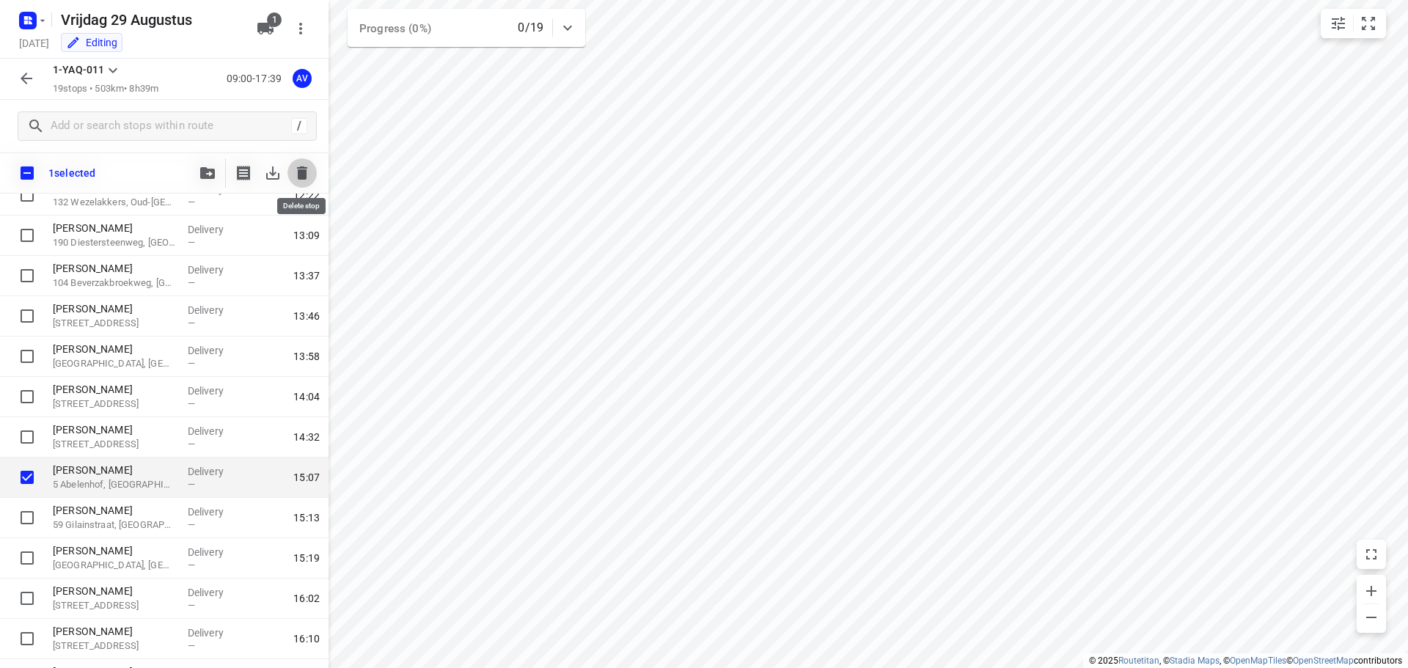
click at [298, 170] on icon "button" at bounding box center [302, 172] width 10 height 13
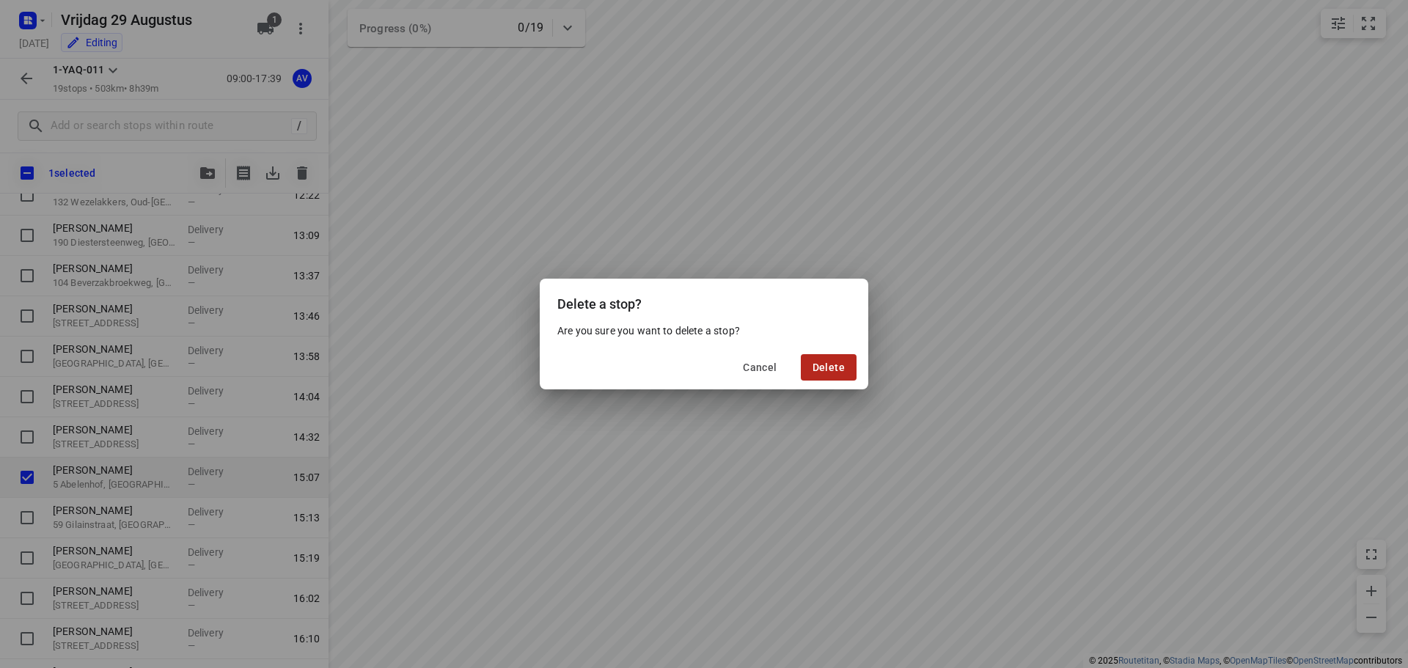
click at [820, 366] on span "Delete" at bounding box center [828, 367] width 32 height 12
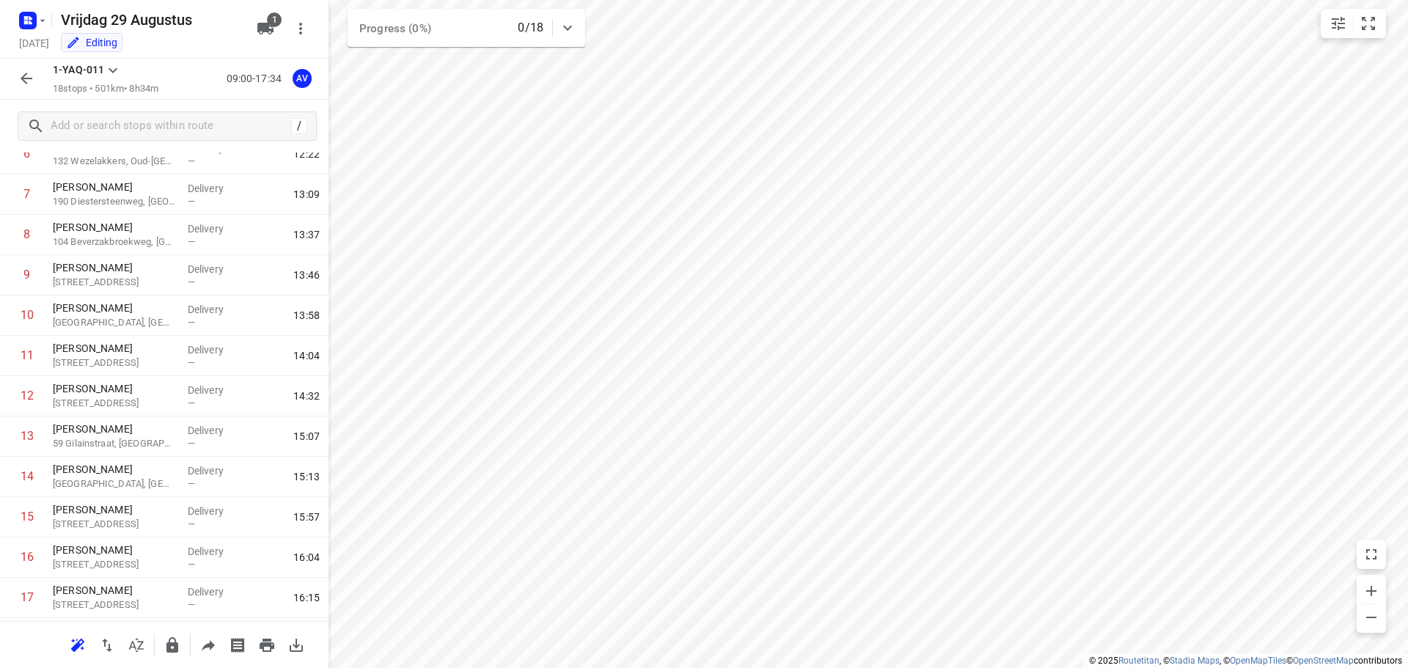
click at [23, 84] on icon "button" at bounding box center [27, 79] width 18 height 18
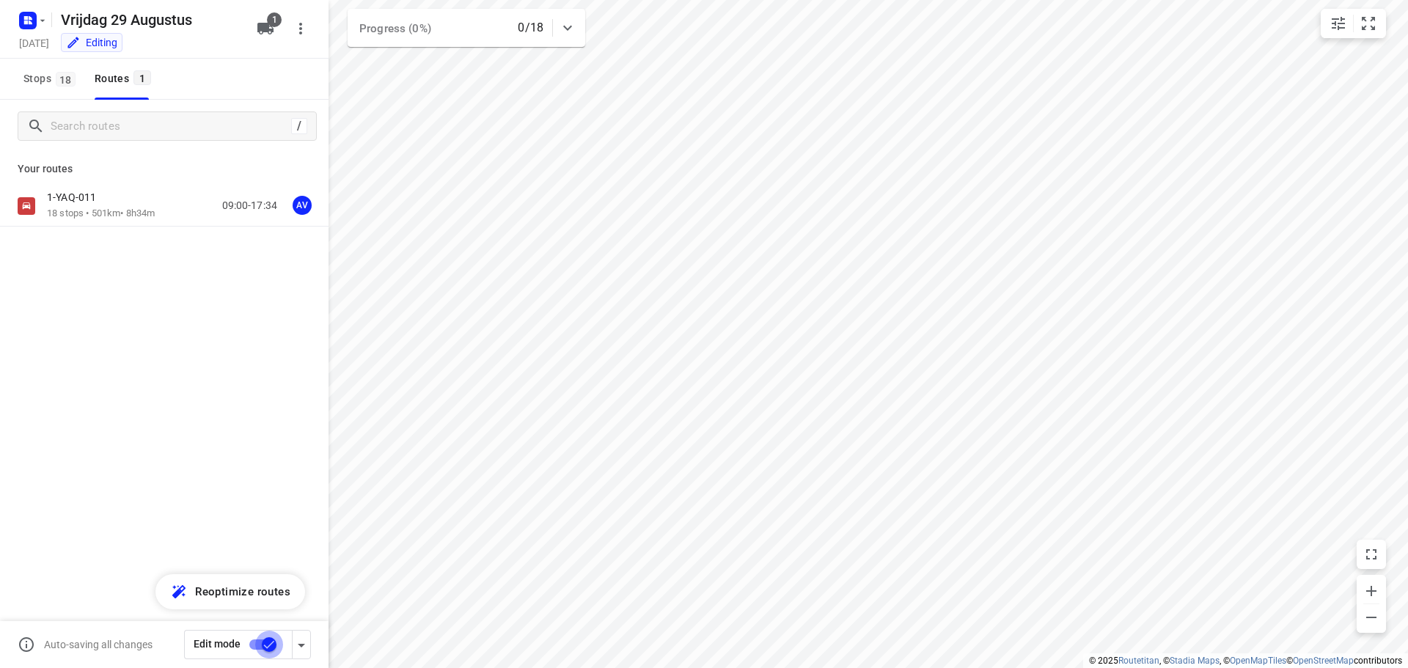
click at [256, 645] on input "checkbox" at bounding box center [269, 645] width 84 height 28
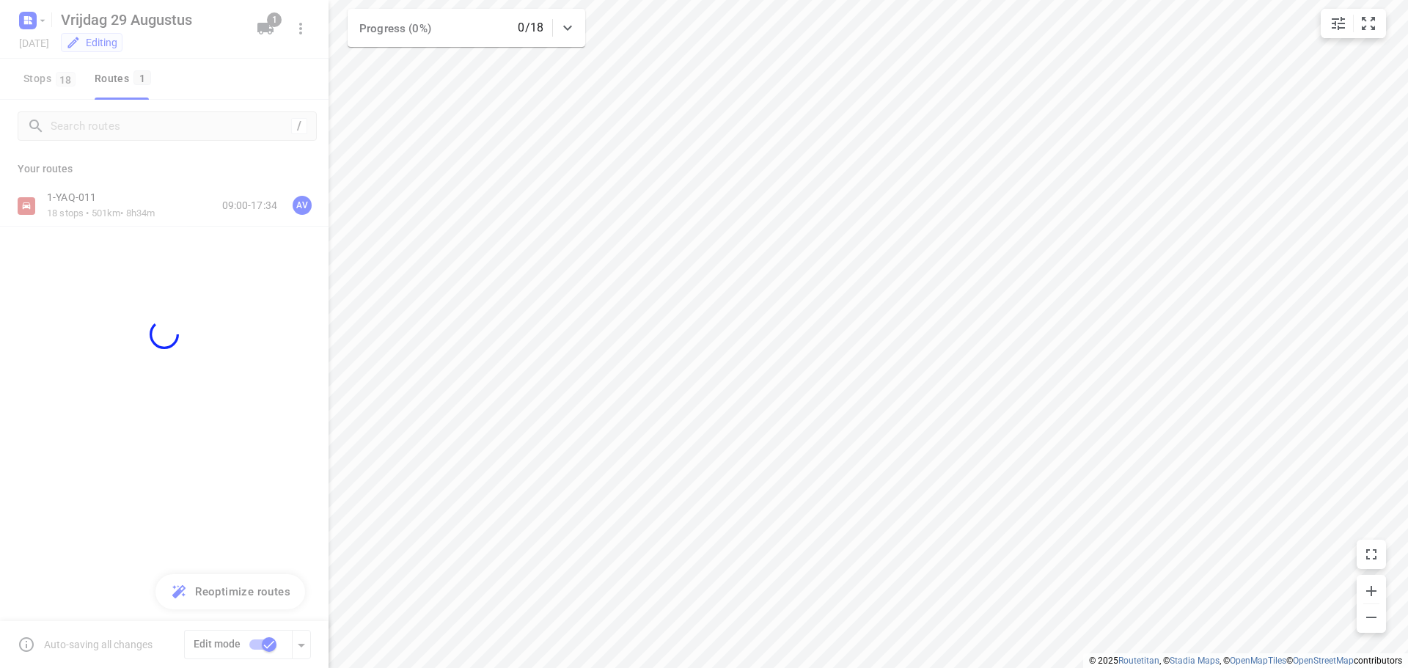
checkbox input "false"
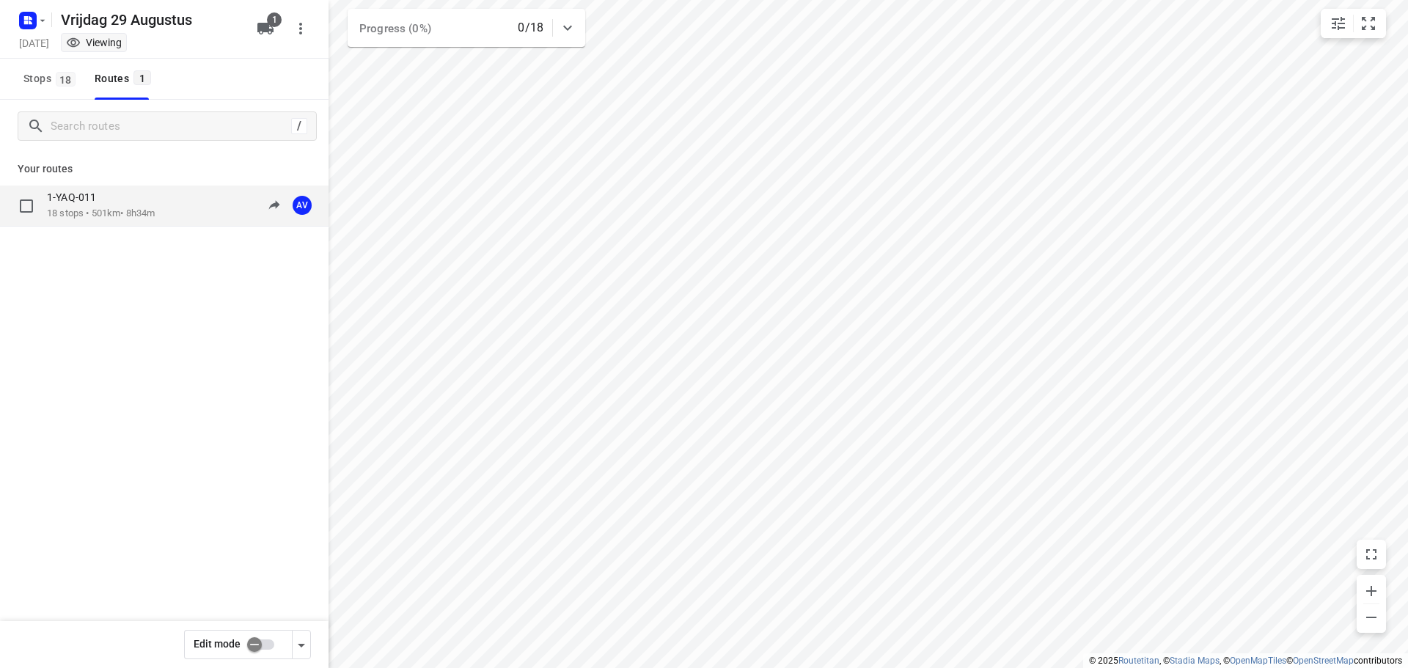
click at [155, 215] on p "18 stops • 501km • 8h34m" at bounding box center [101, 214] width 108 height 14
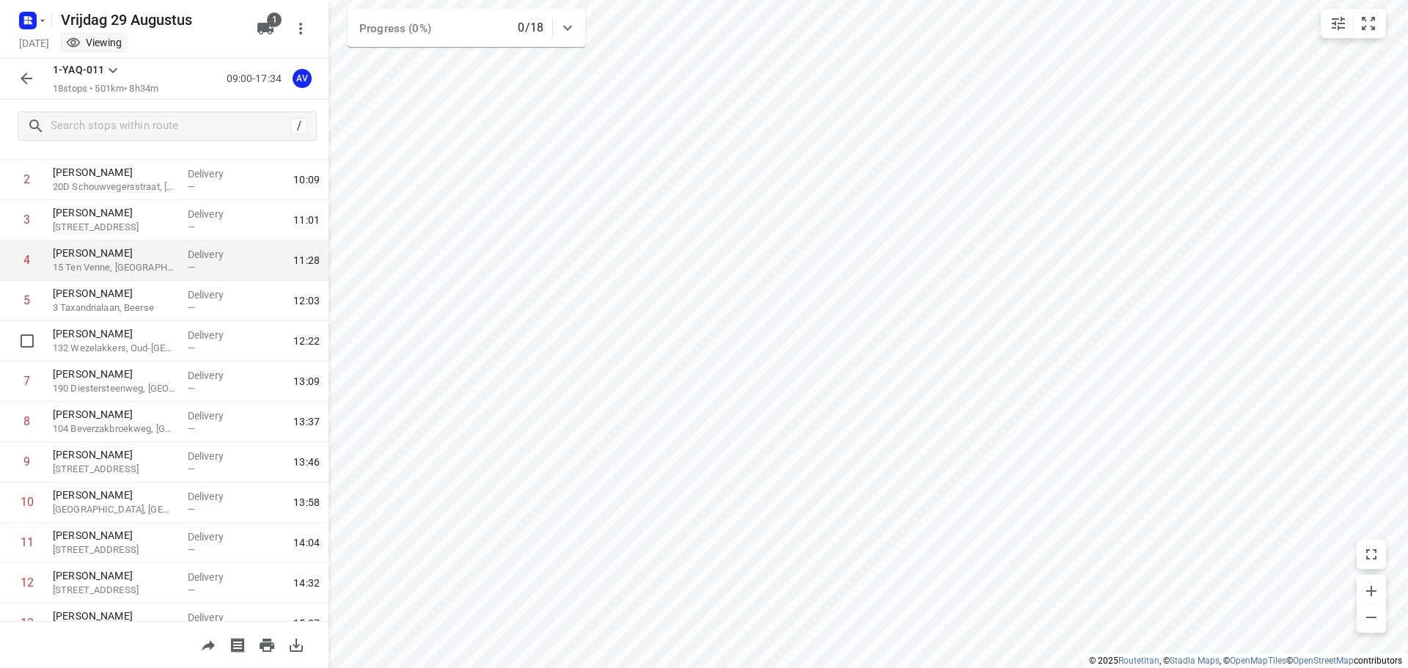
scroll to position [0, 0]
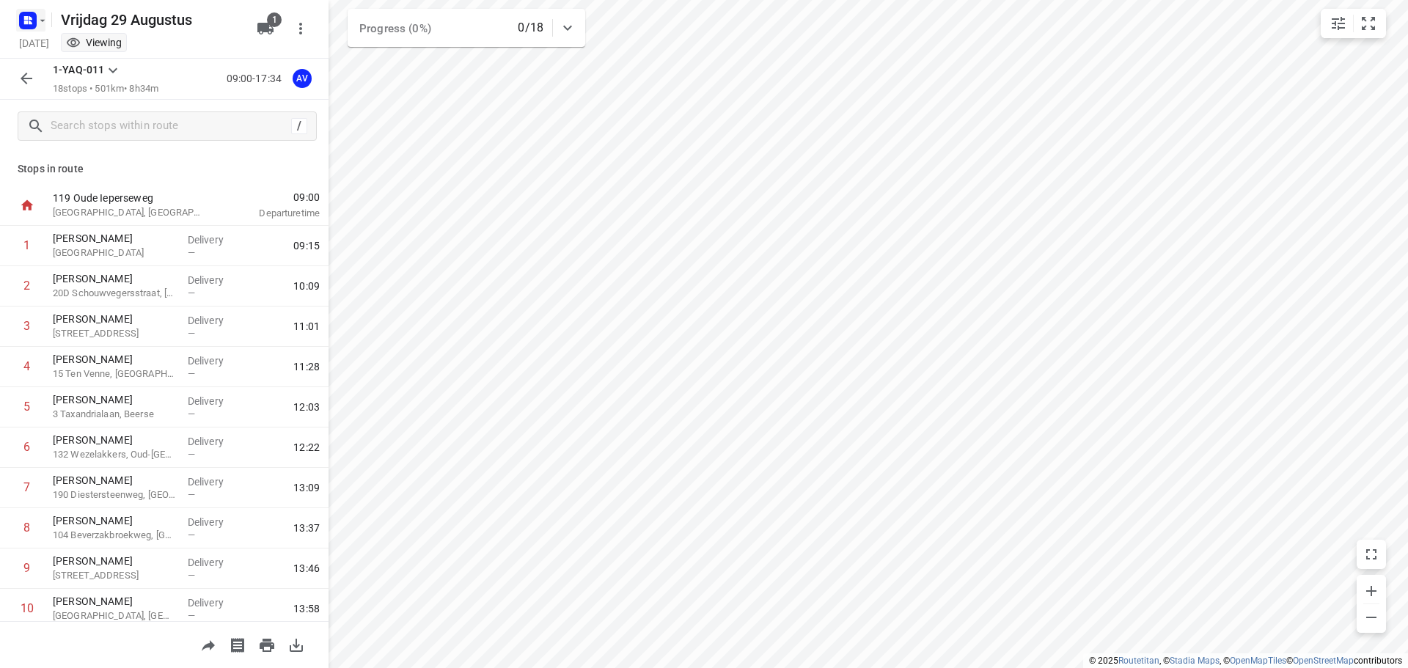
click at [43, 21] on icon "button" at bounding box center [42, 20] width 5 height 2
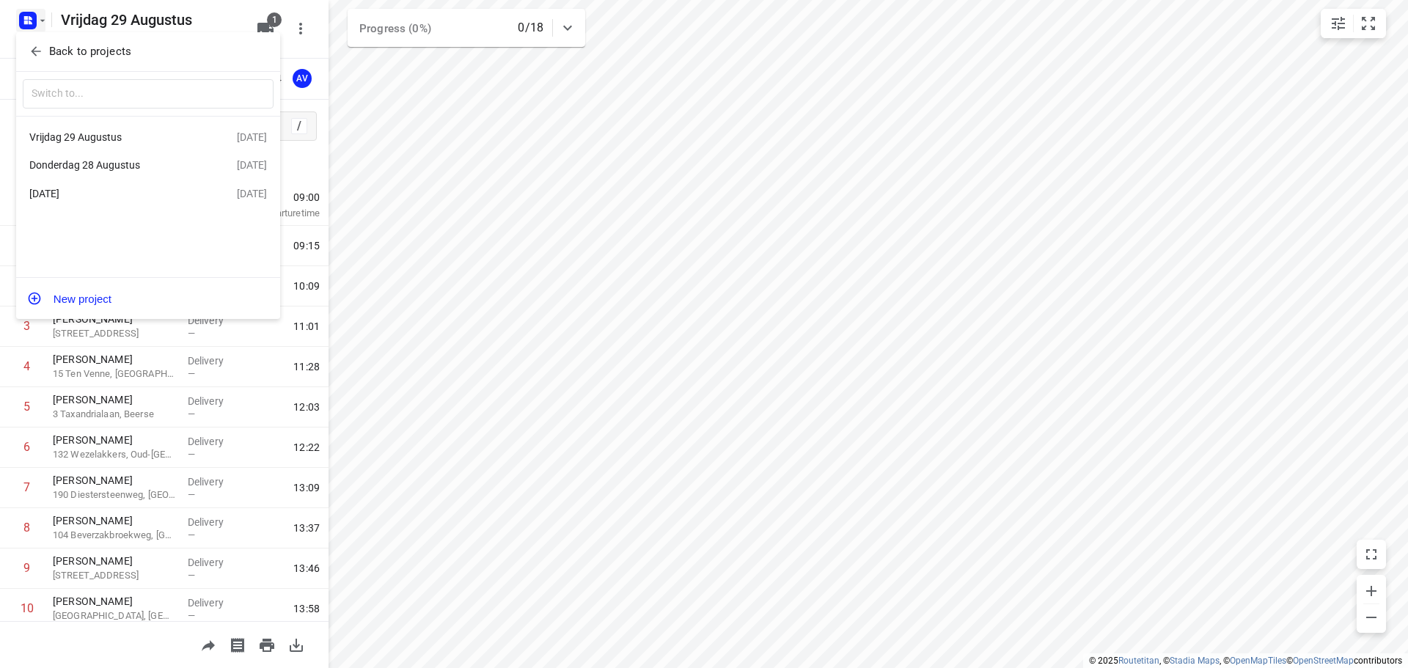
click at [122, 162] on div "Donderdag 28 Augustus" at bounding box center [113, 165] width 169 height 12
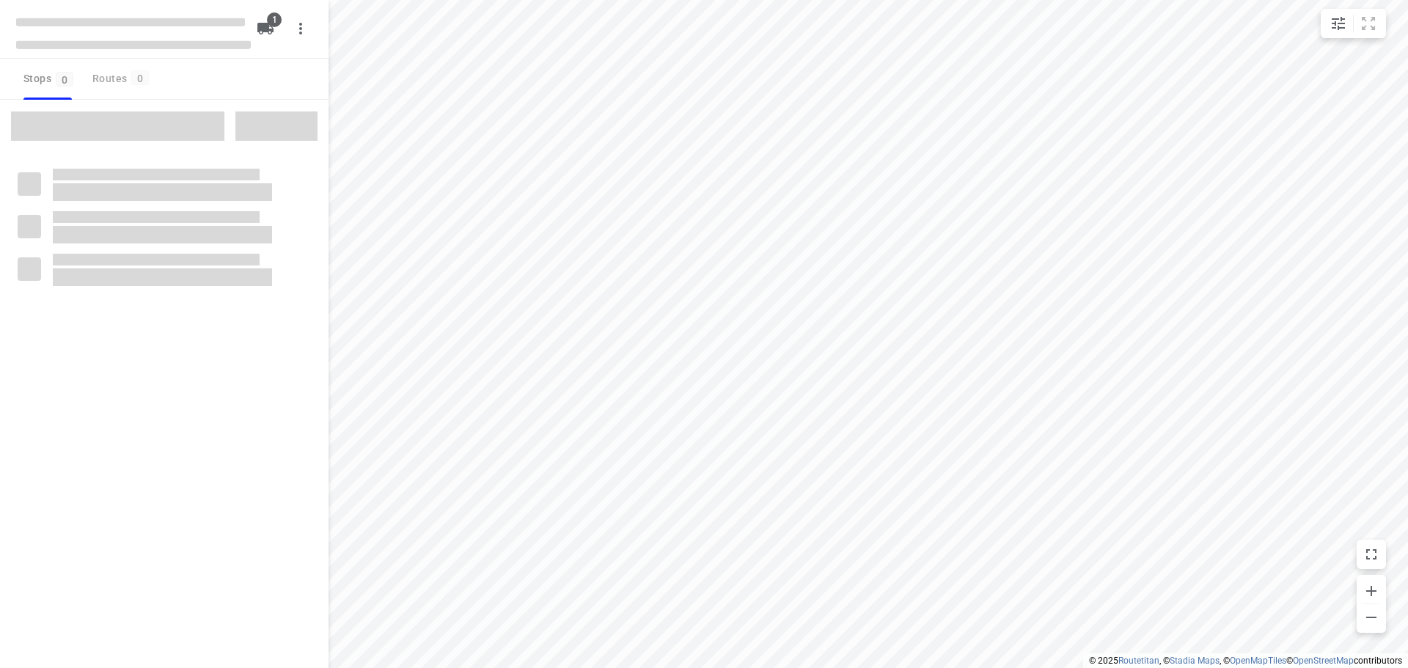
type input "distance"
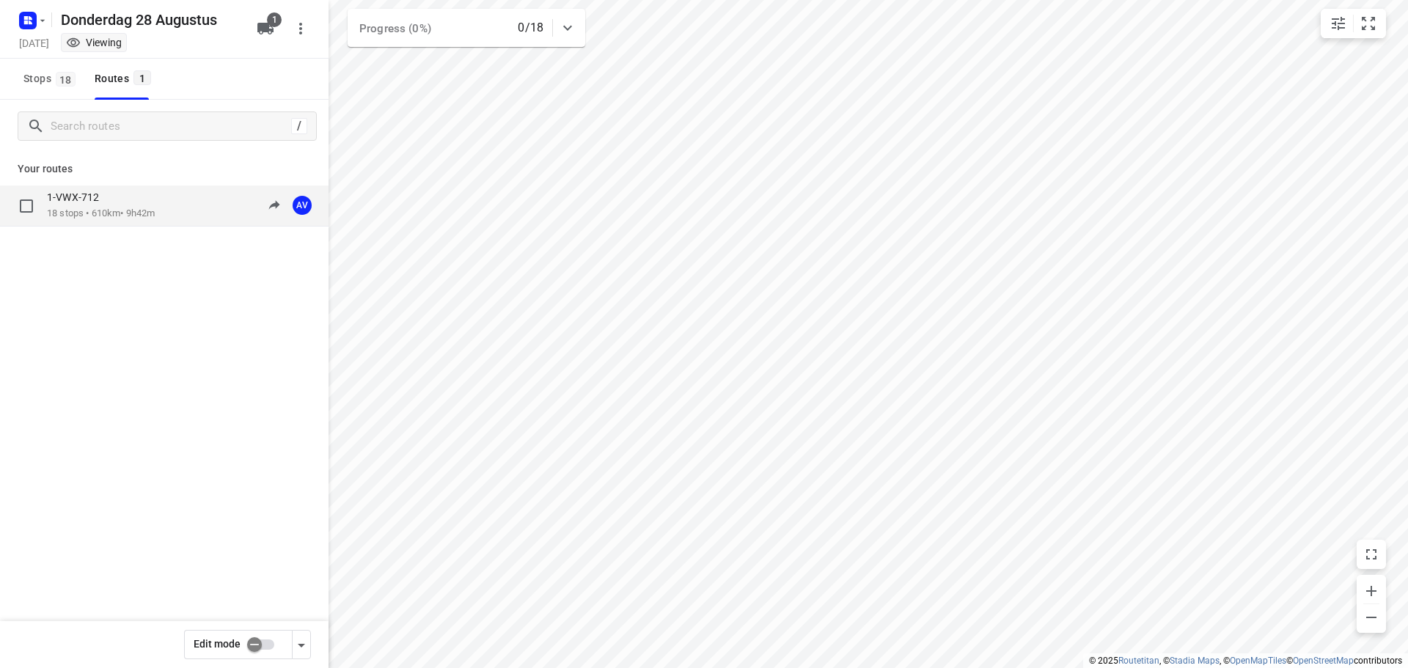
click at [155, 206] on div "1-VWX-712" at bounding box center [101, 199] width 108 height 16
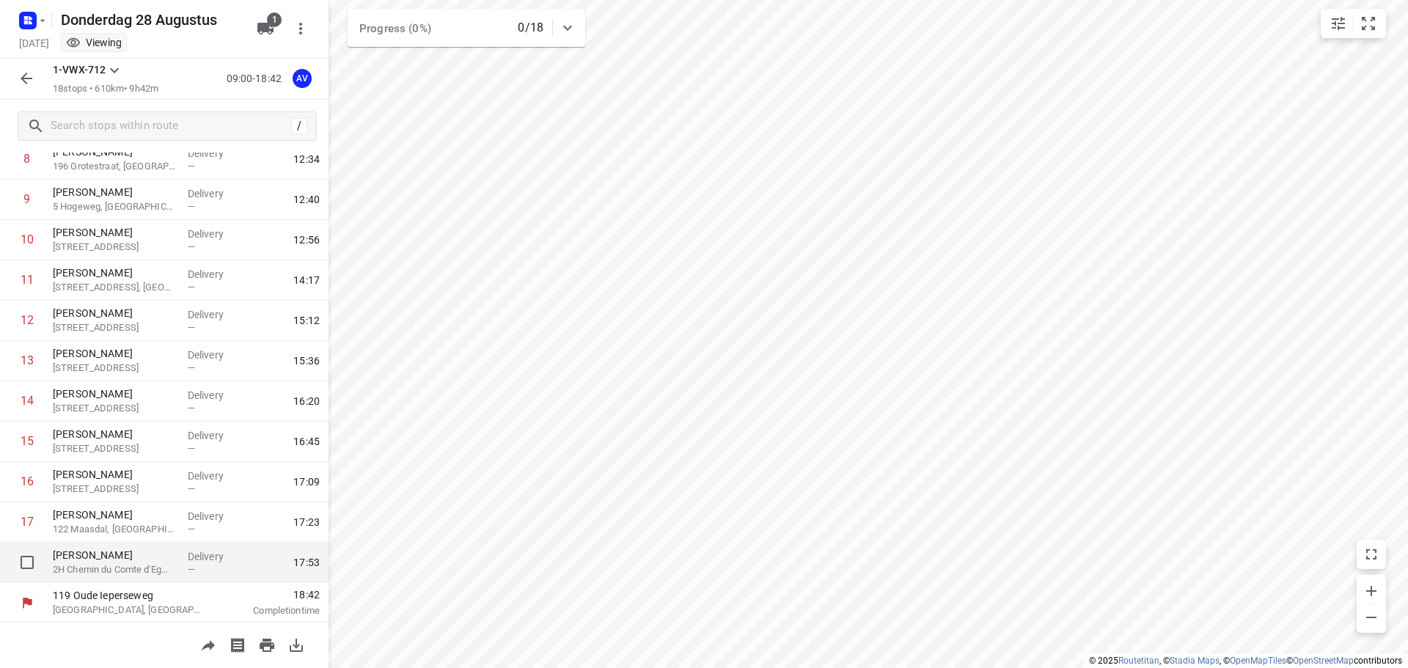
scroll to position [371, 0]
